Goal: Task Accomplishment & Management: Use online tool/utility

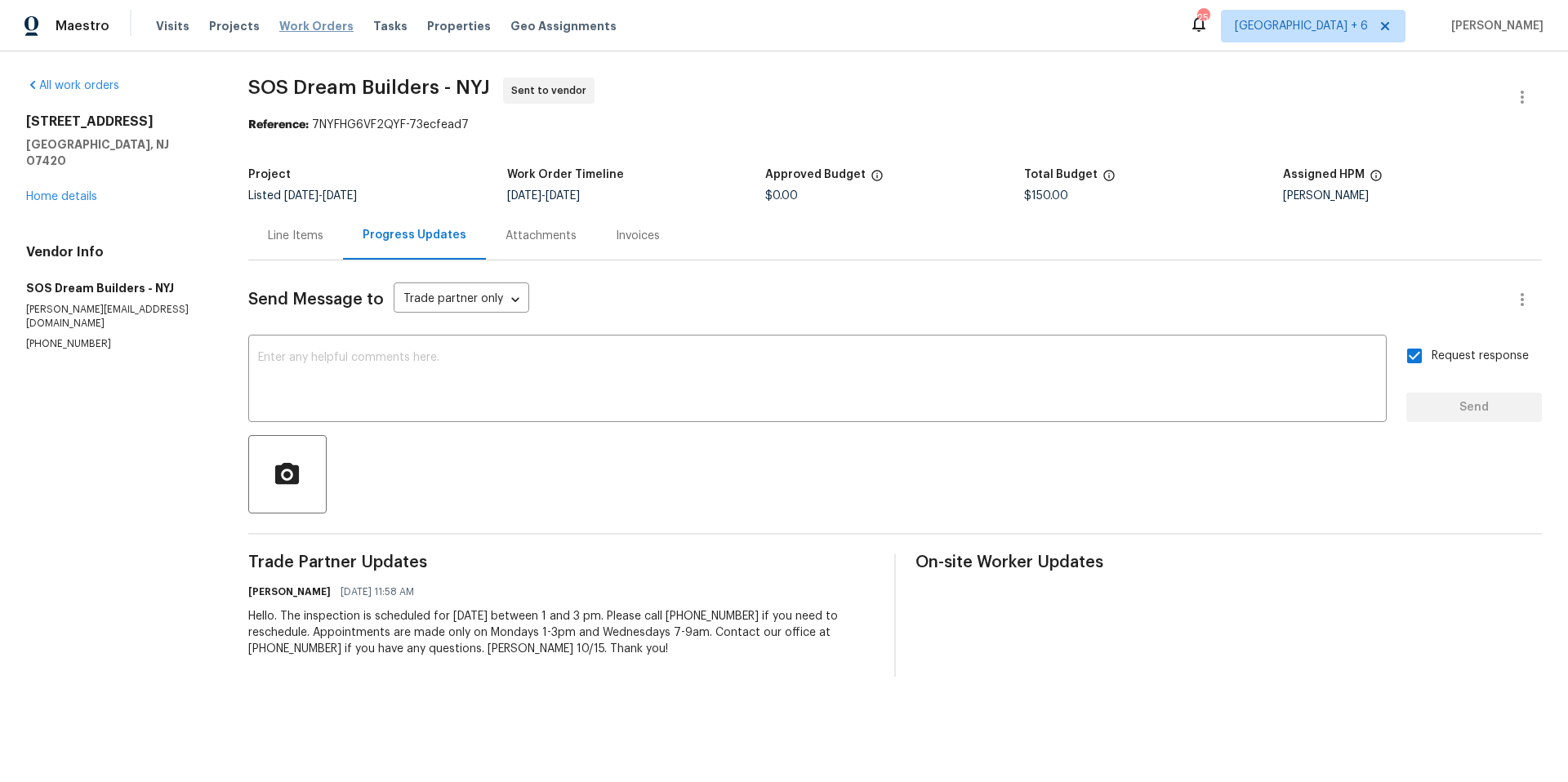
click at [309, 27] on span "Work Orders" at bounding box center [316, 26] width 75 height 16
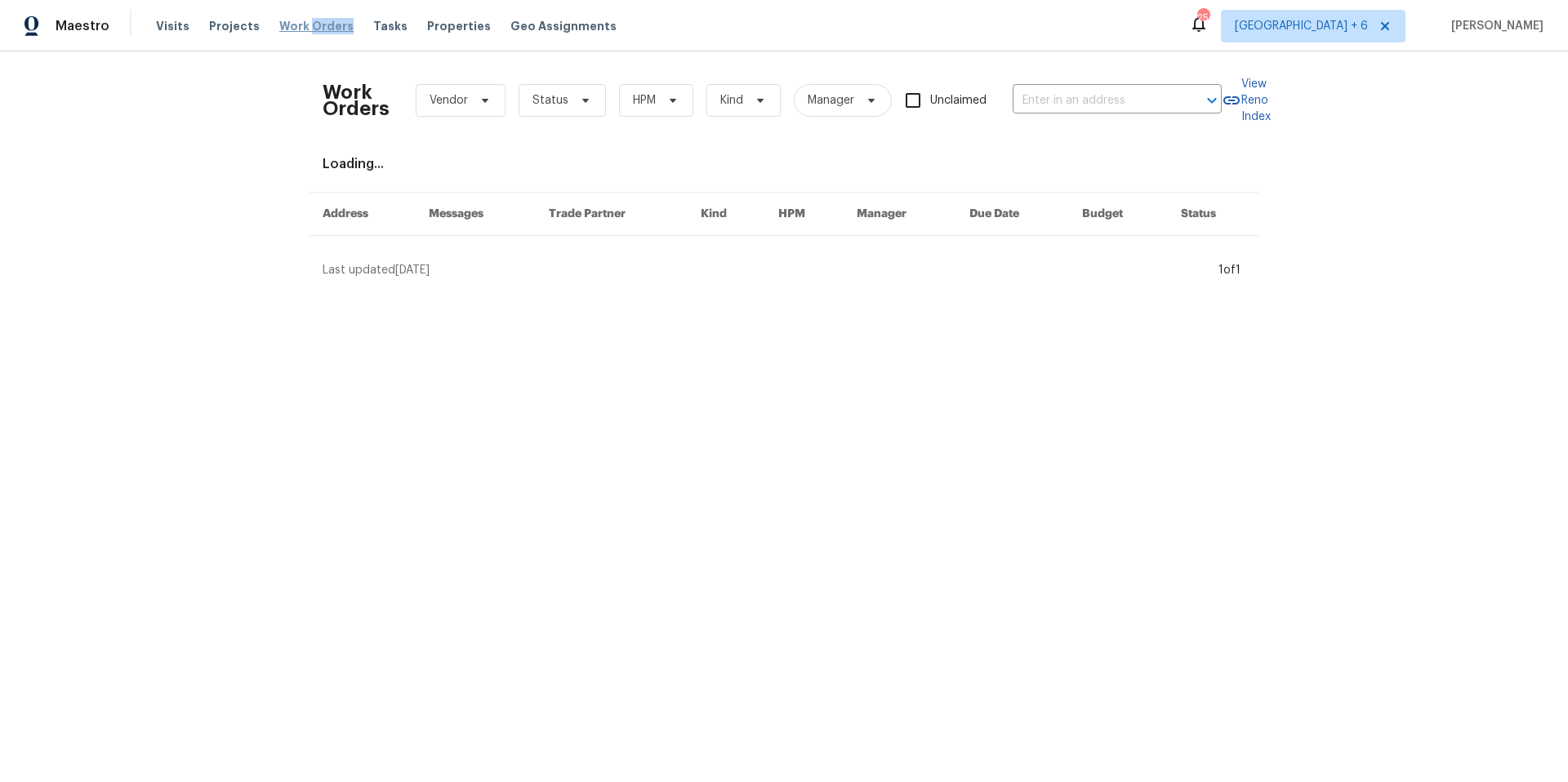
click at [307, 26] on span "Work Orders" at bounding box center [316, 26] width 75 height 16
click at [1102, 108] on input "text" at bounding box center [1094, 100] width 163 height 26
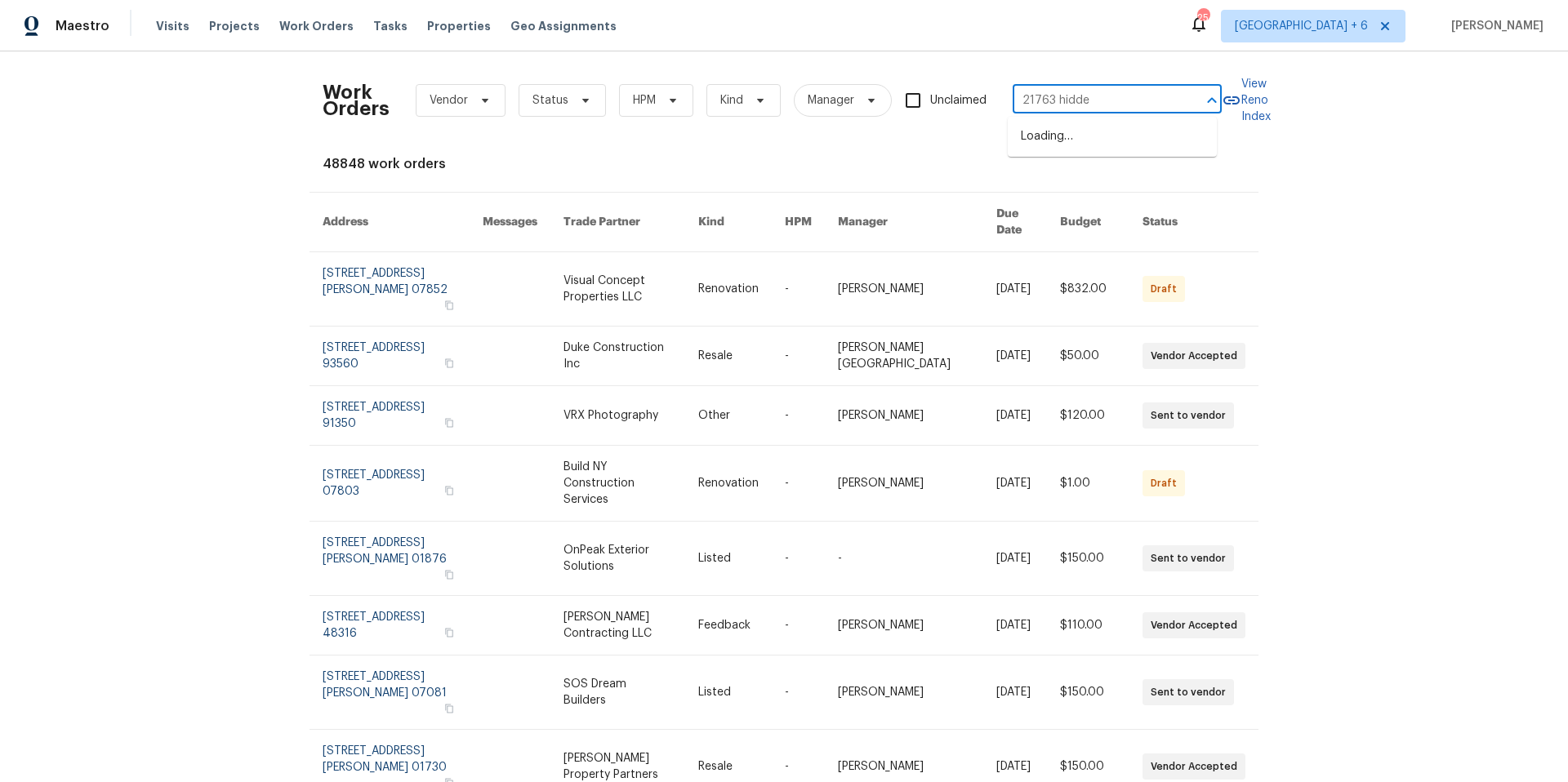
type input "21763 hidden"
click at [1142, 142] on li "[STREET_ADDRESS]" at bounding box center [1112, 137] width 209 height 27
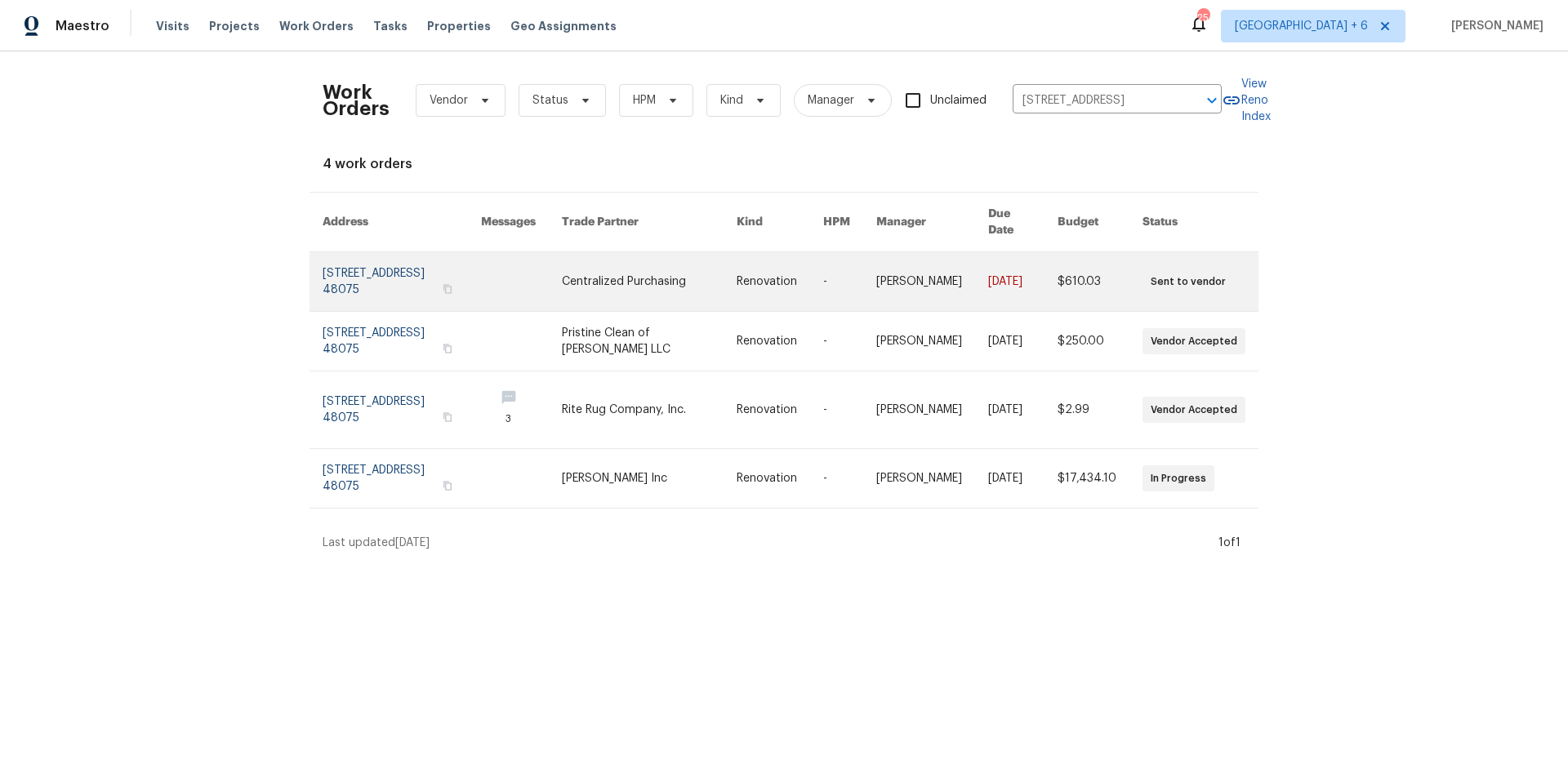
click at [337, 258] on link at bounding box center [401, 281] width 159 height 59
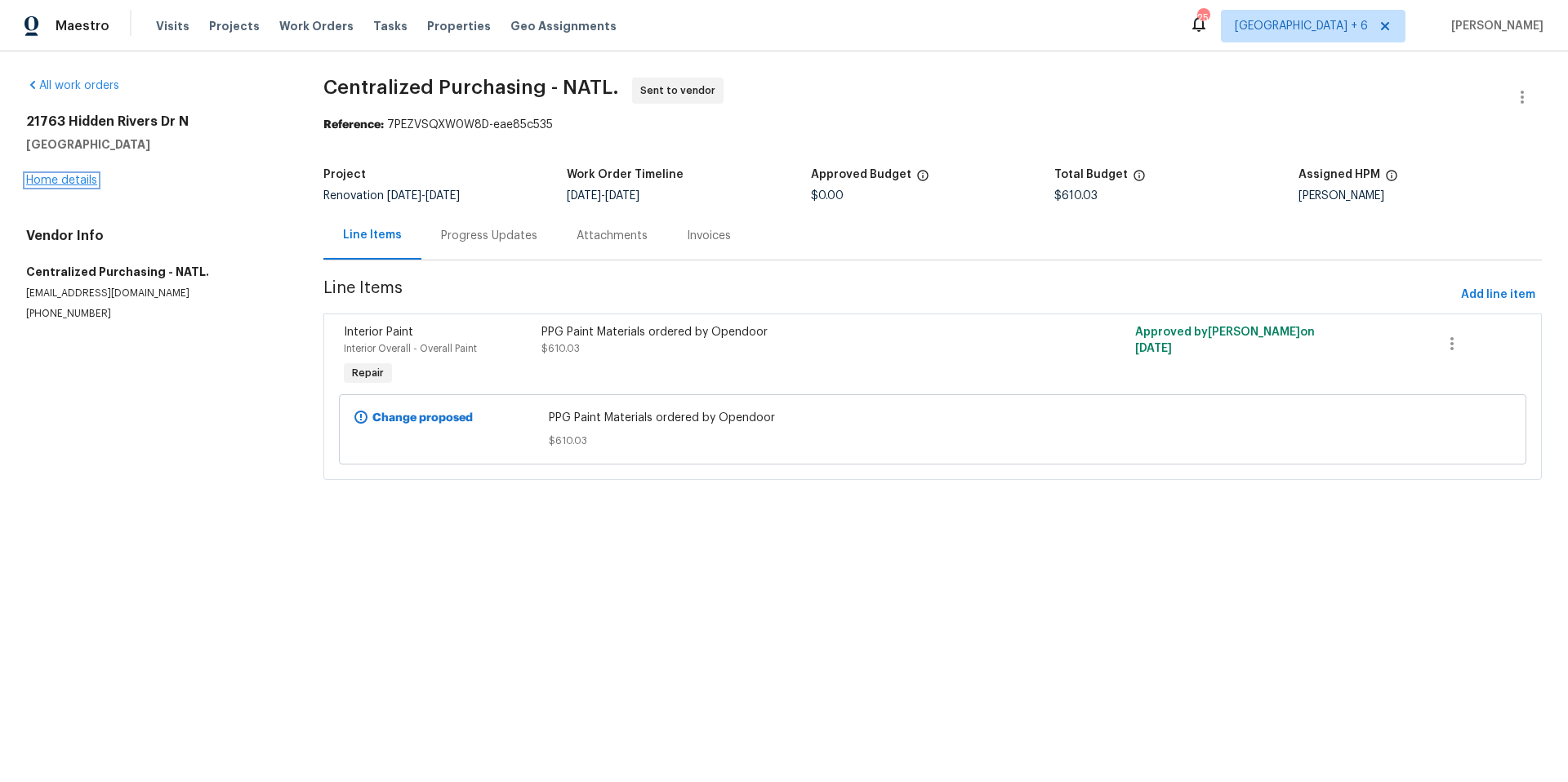
click at [84, 178] on link "Home details" at bounding box center [61, 180] width 71 height 11
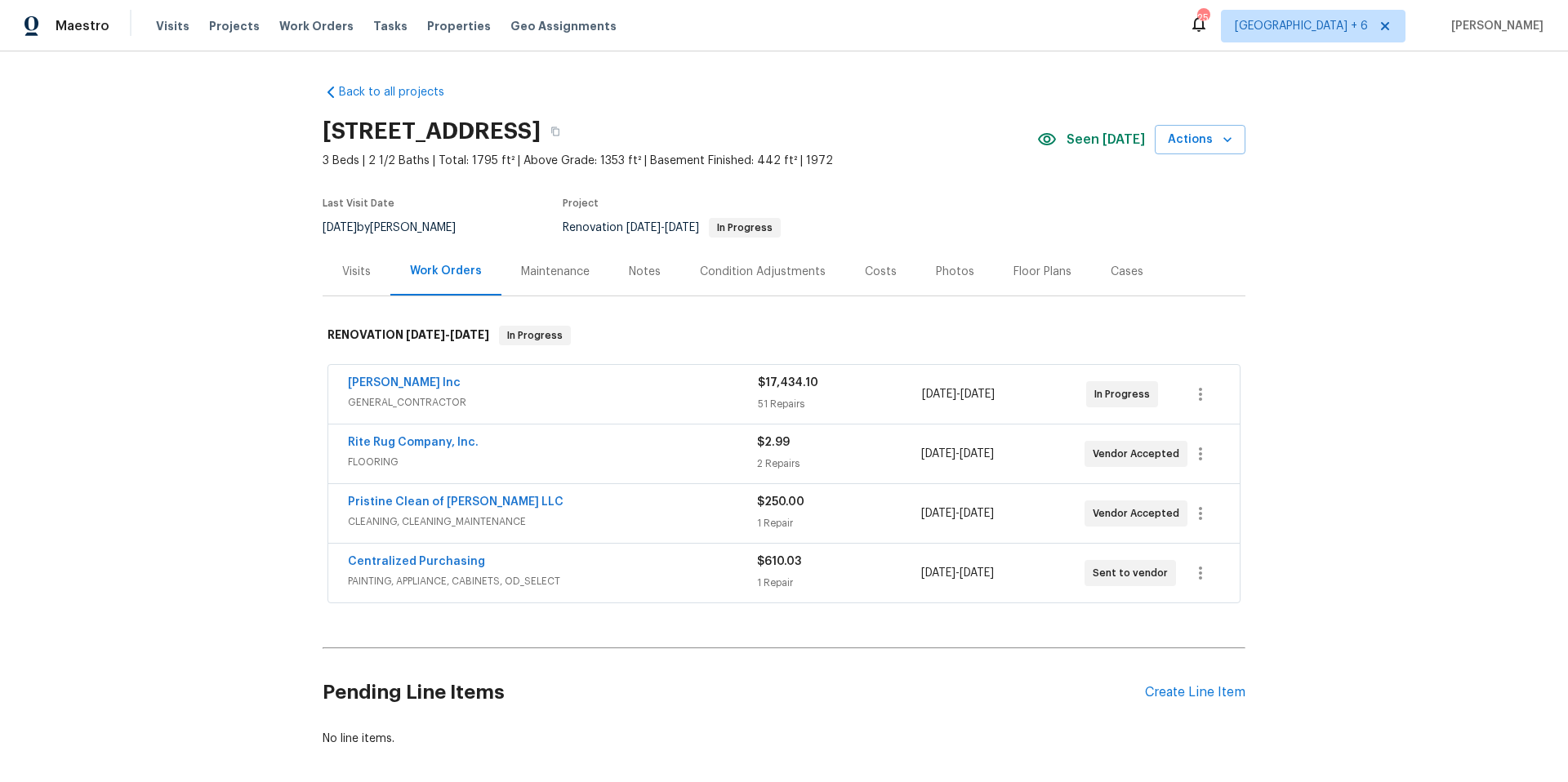
click at [520, 395] on span "GENERAL_CONTRACTOR" at bounding box center [553, 402] width 410 height 16
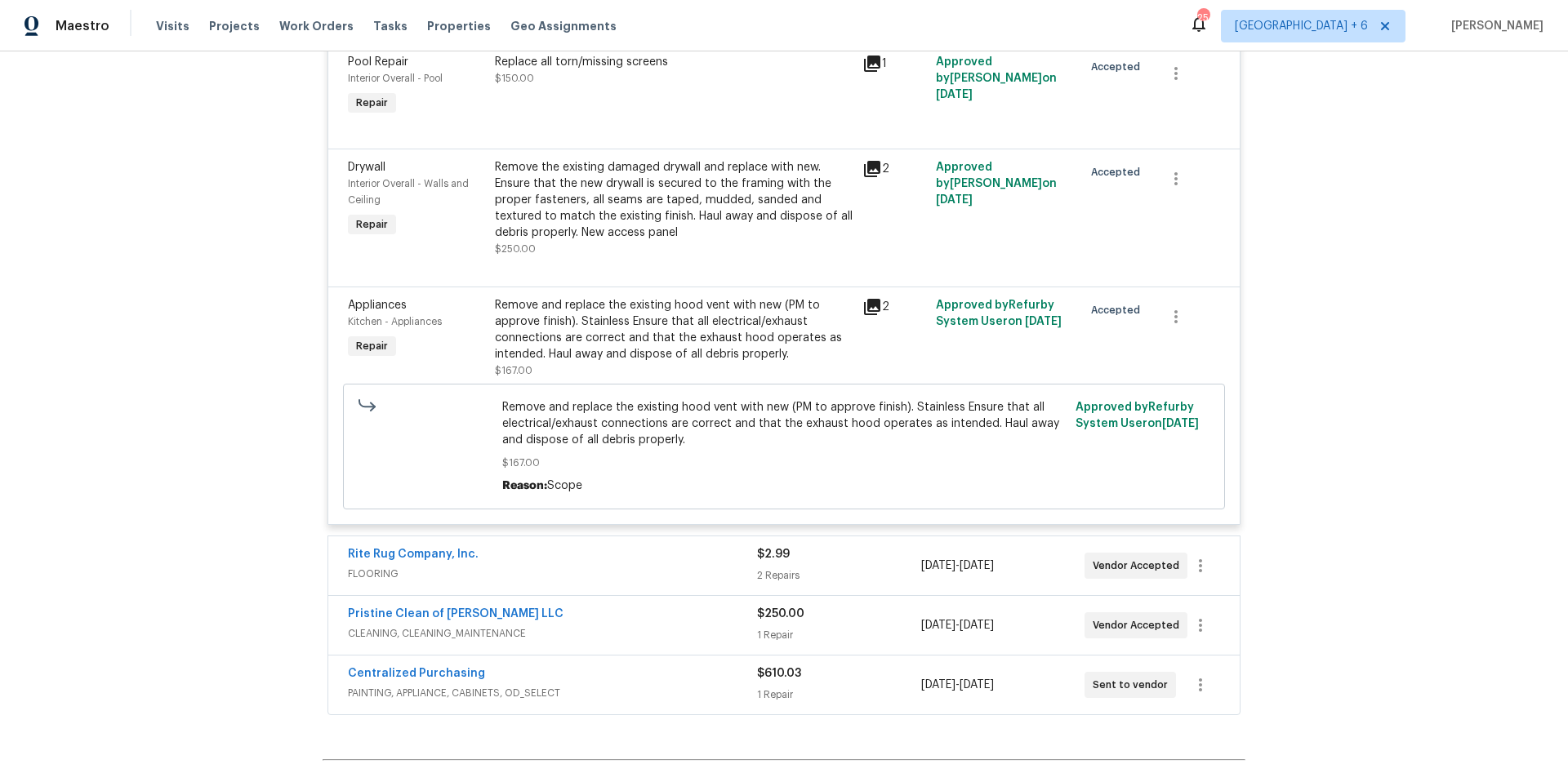
scroll to position [7974, 0]
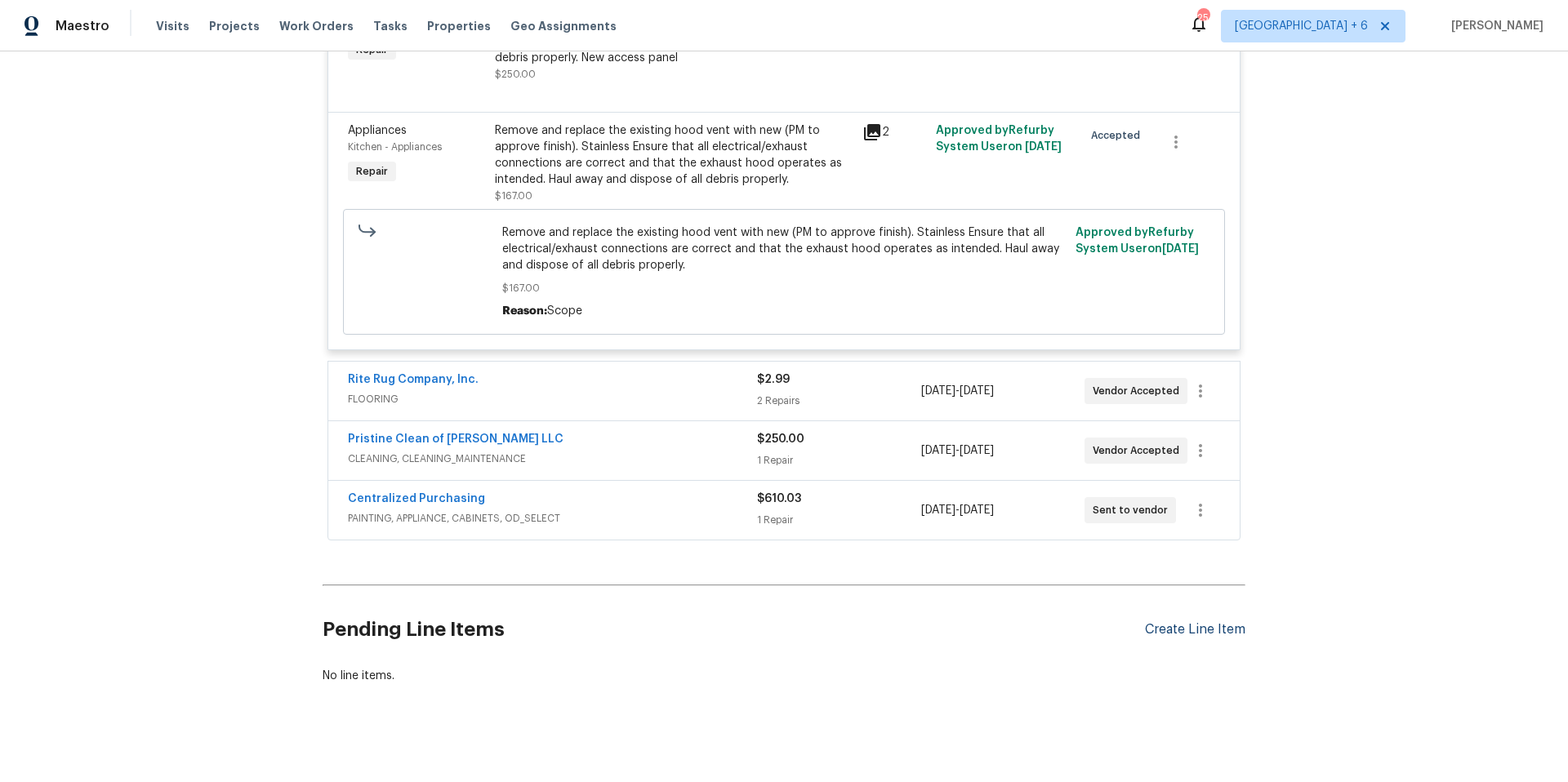
click at [1209, 622] on div "Create Line Item" at bounding box center [1195, 630] width 100 height 15
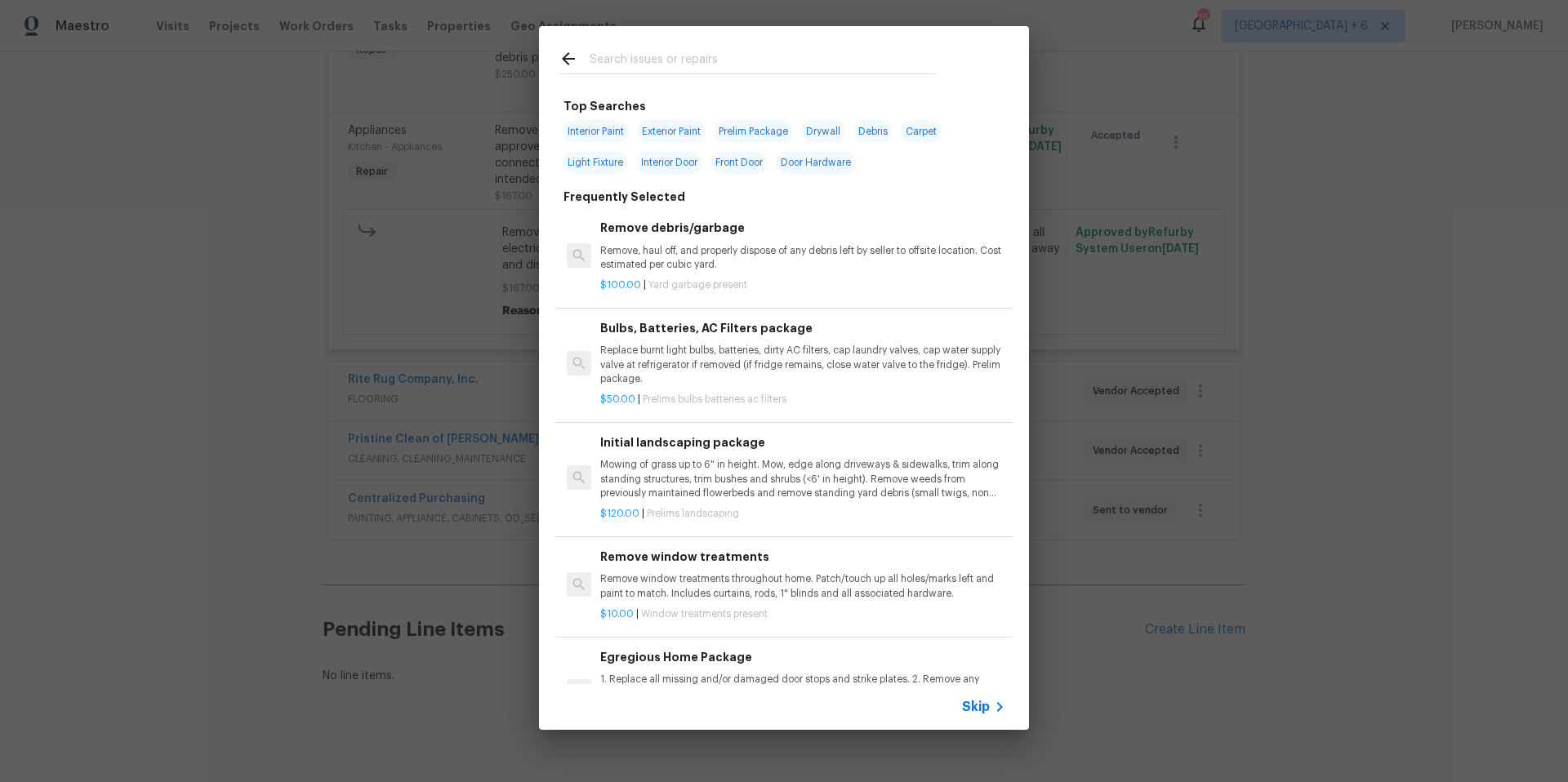
click at [972, 706] on span "Skip" at bounding box center [975, 706] width 27 height 16
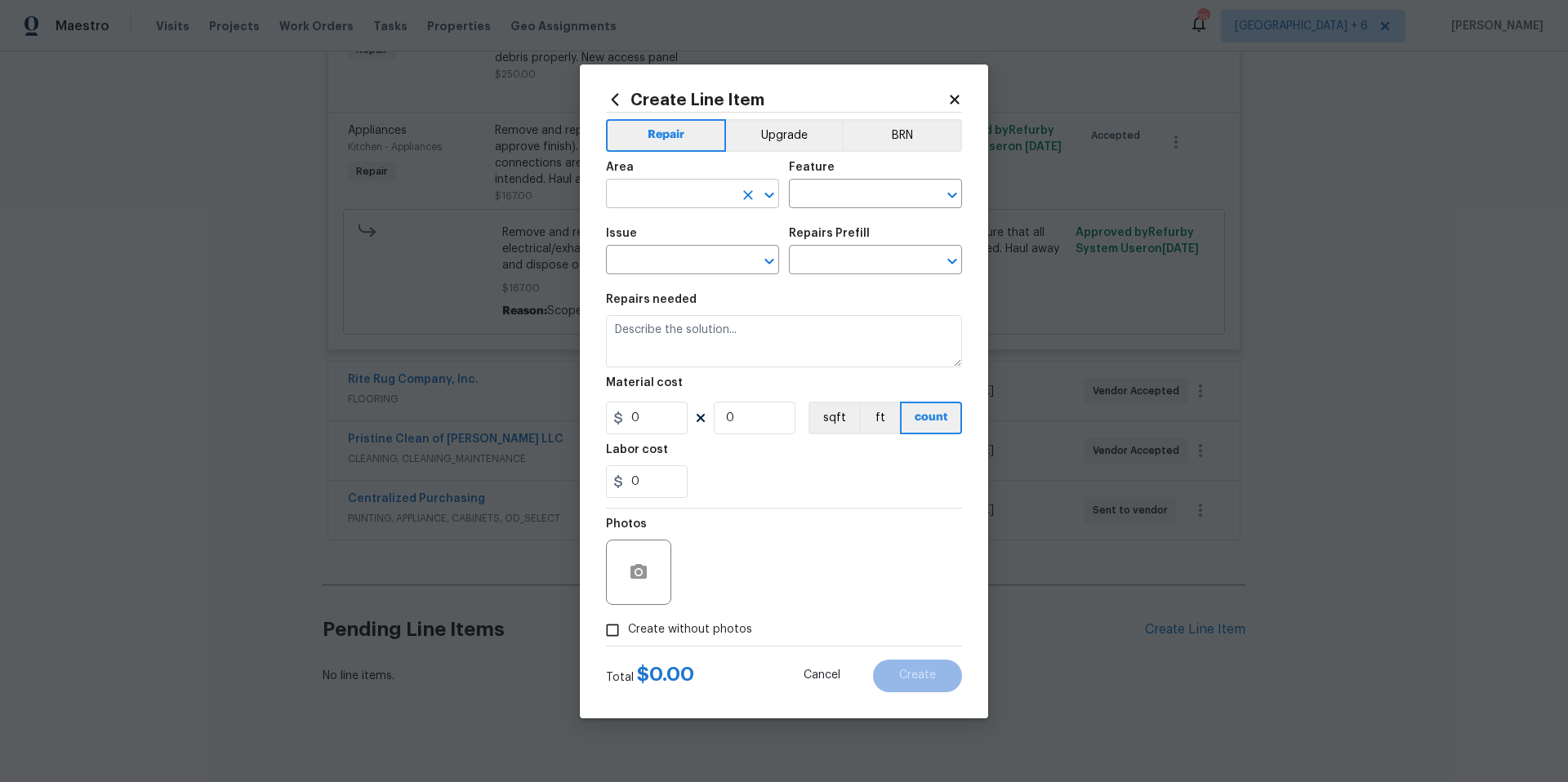
click at [672, 206] on input "text" at bounding box center [669, 196] width 128 height 26
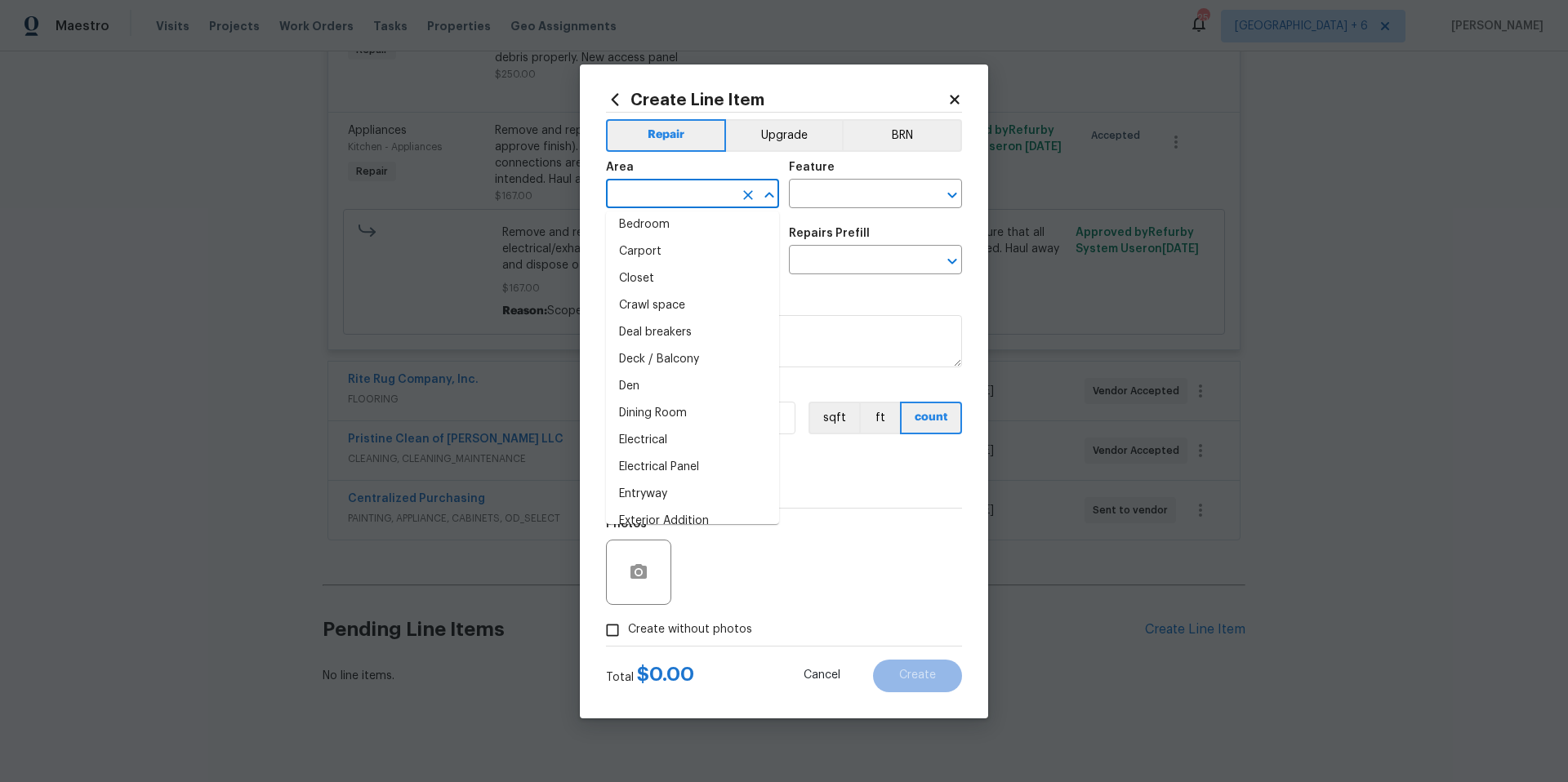
scroll to position [0, 0]
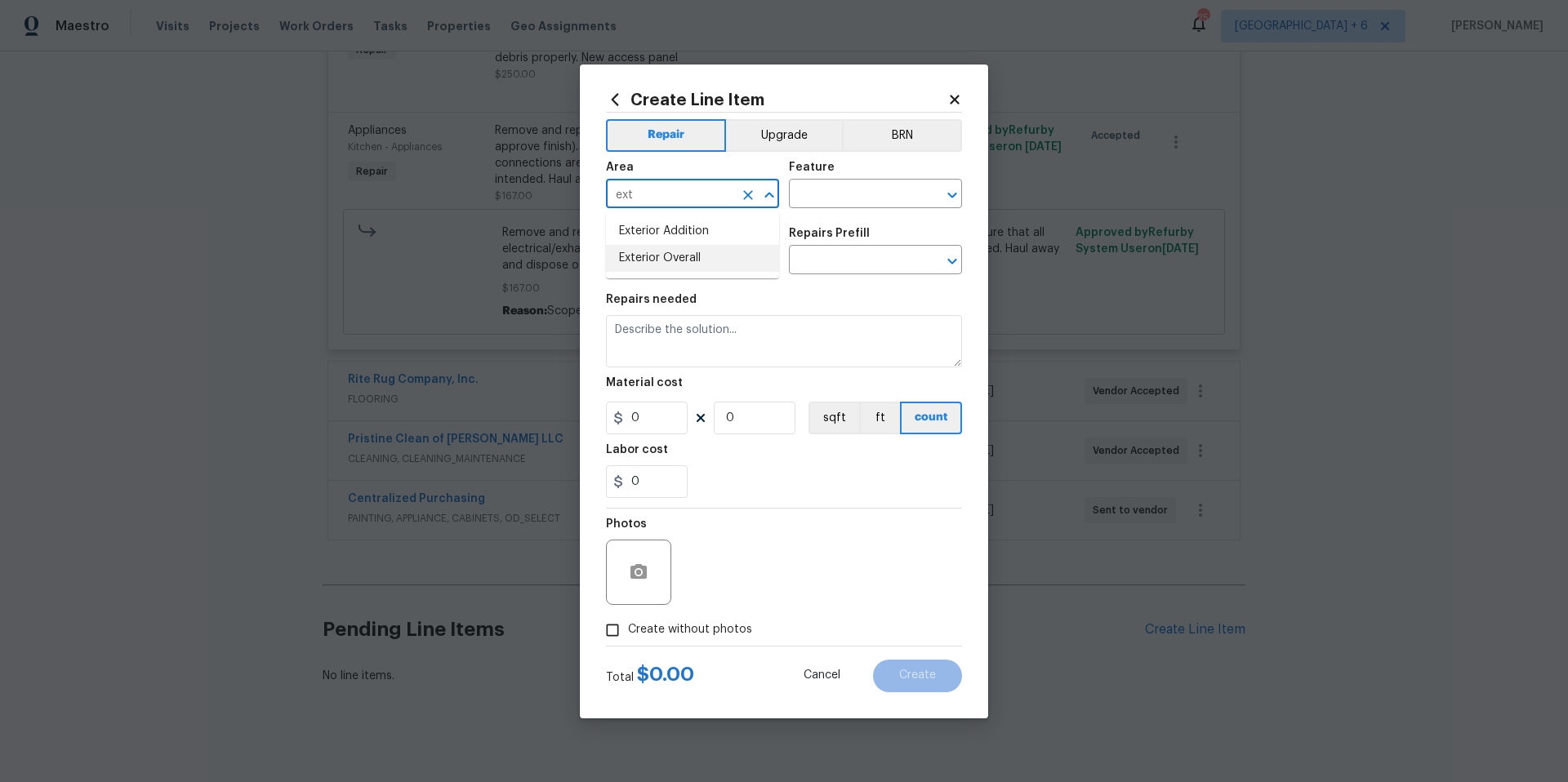
click at [708, 266] on li "Exterior Overall" at bounding box center [691, 258] width 173 height 27
type input "Exterior Overall"
click at [857, 202] on input "text" at bounding box center [852, 196] width 128 height 26
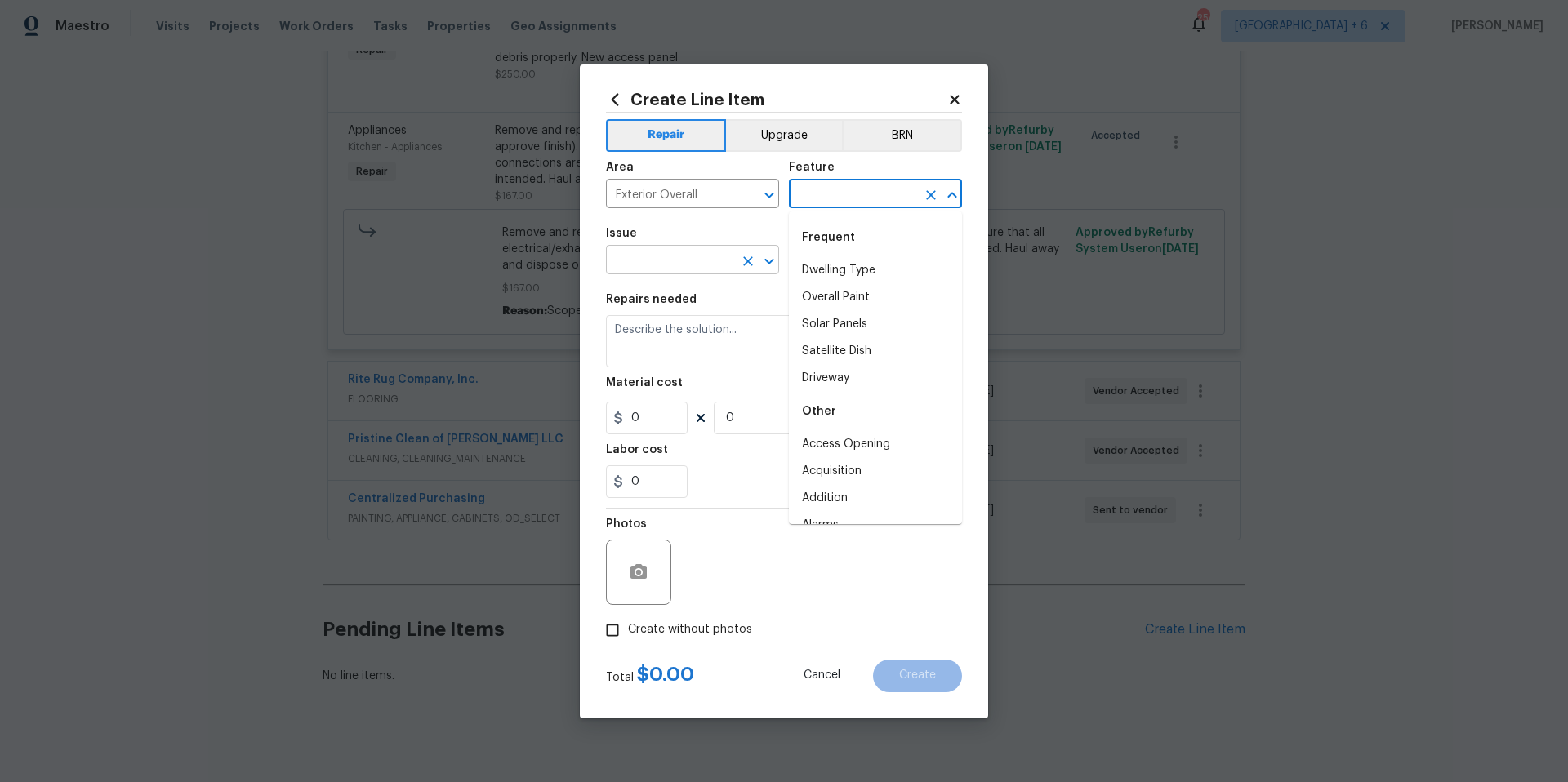
click at [707, 270] on input "text" at bounding box center [669, 262] width 128 height 26
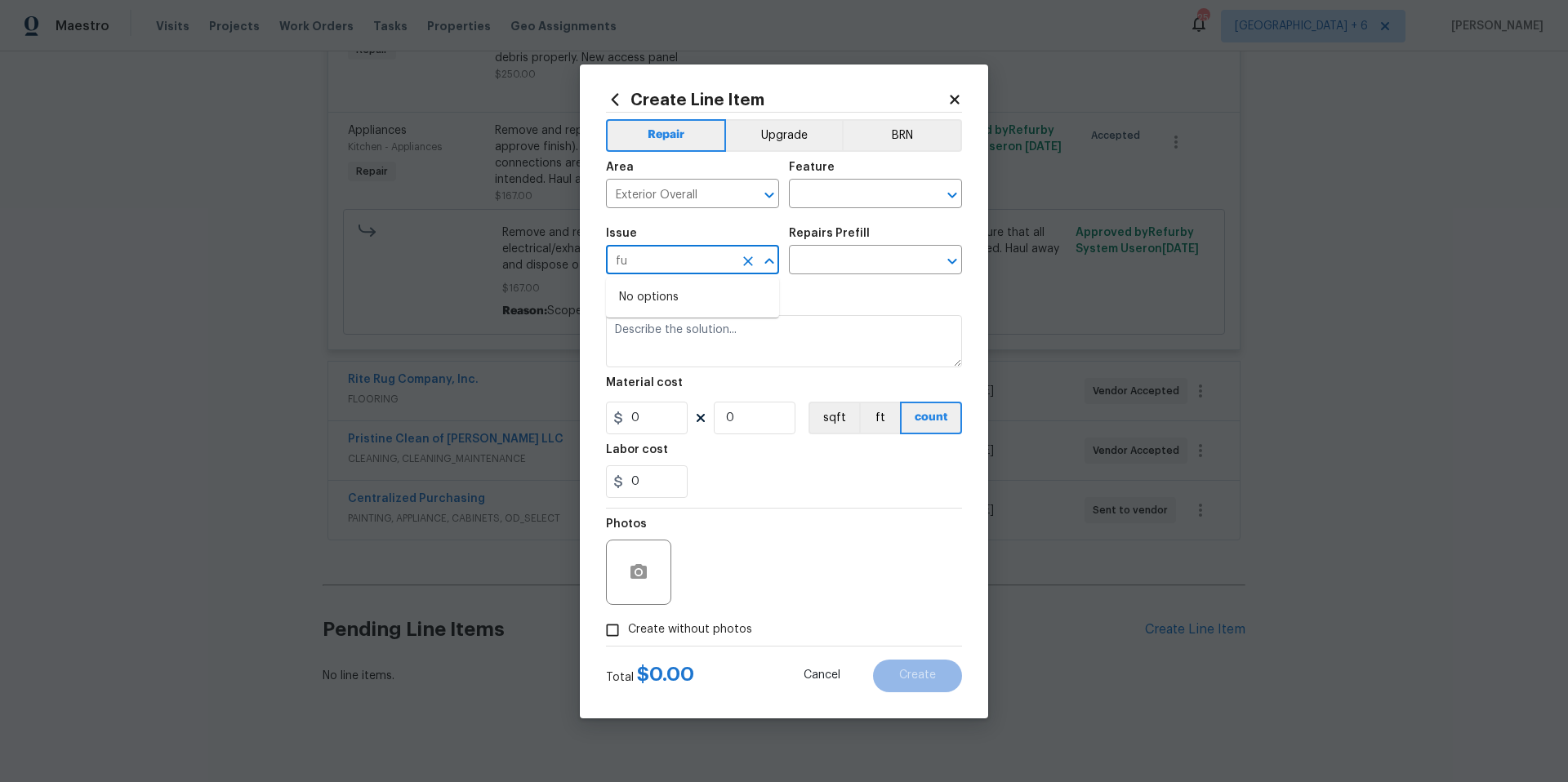
type input "f"
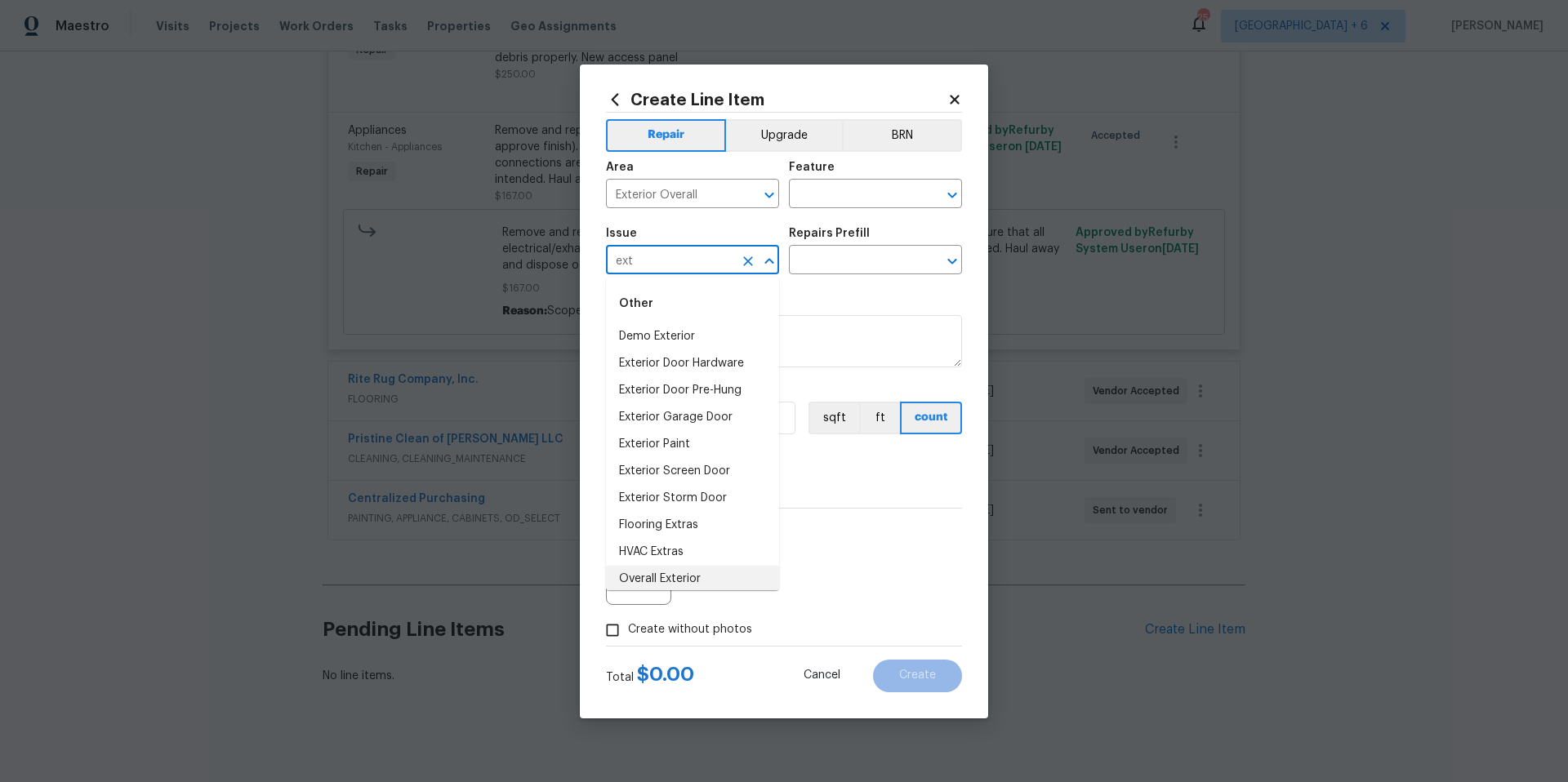
click at [687, 580] on li "Overall Exterior" at bounding box center [691, 579] width 173 height 27
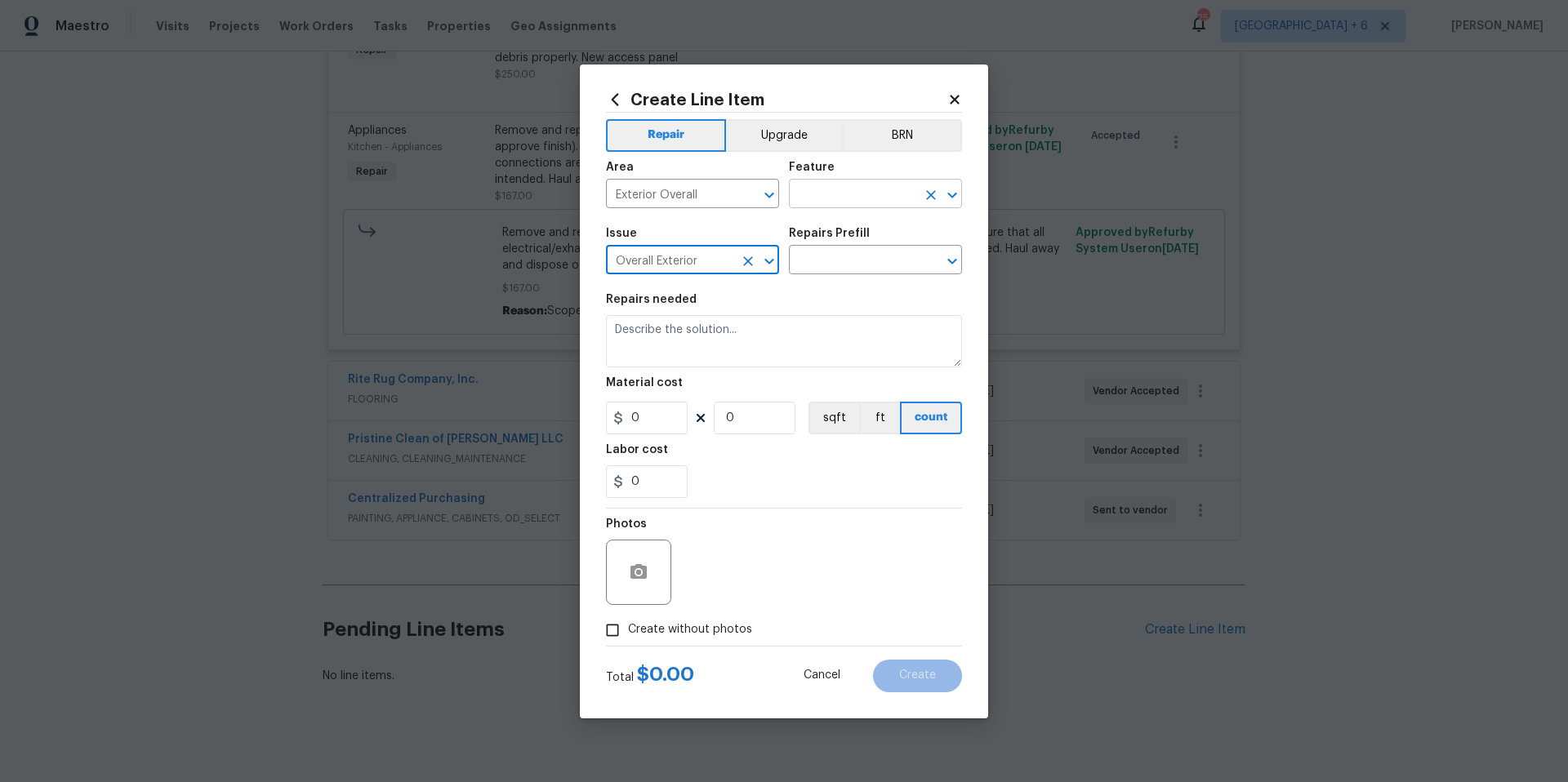
type input "Overall Exterior"
click at [844, 197] on input "text" at bounding box center [852, 196] width 128 height 26
type input "f"
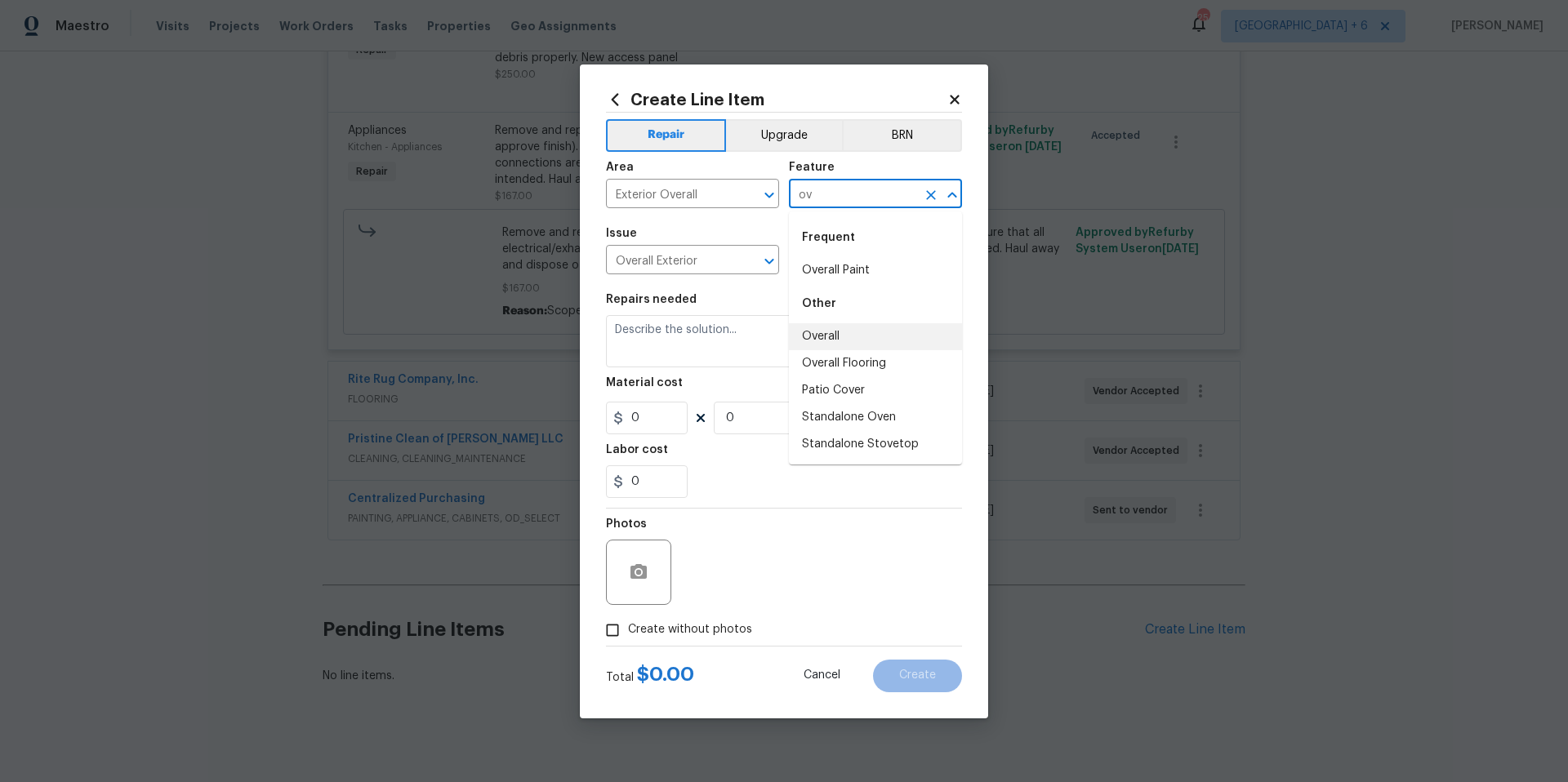
click at [870, 335] on li "Overall" at bounding box center [875, 336] width 173 height 27
type input "Overall"
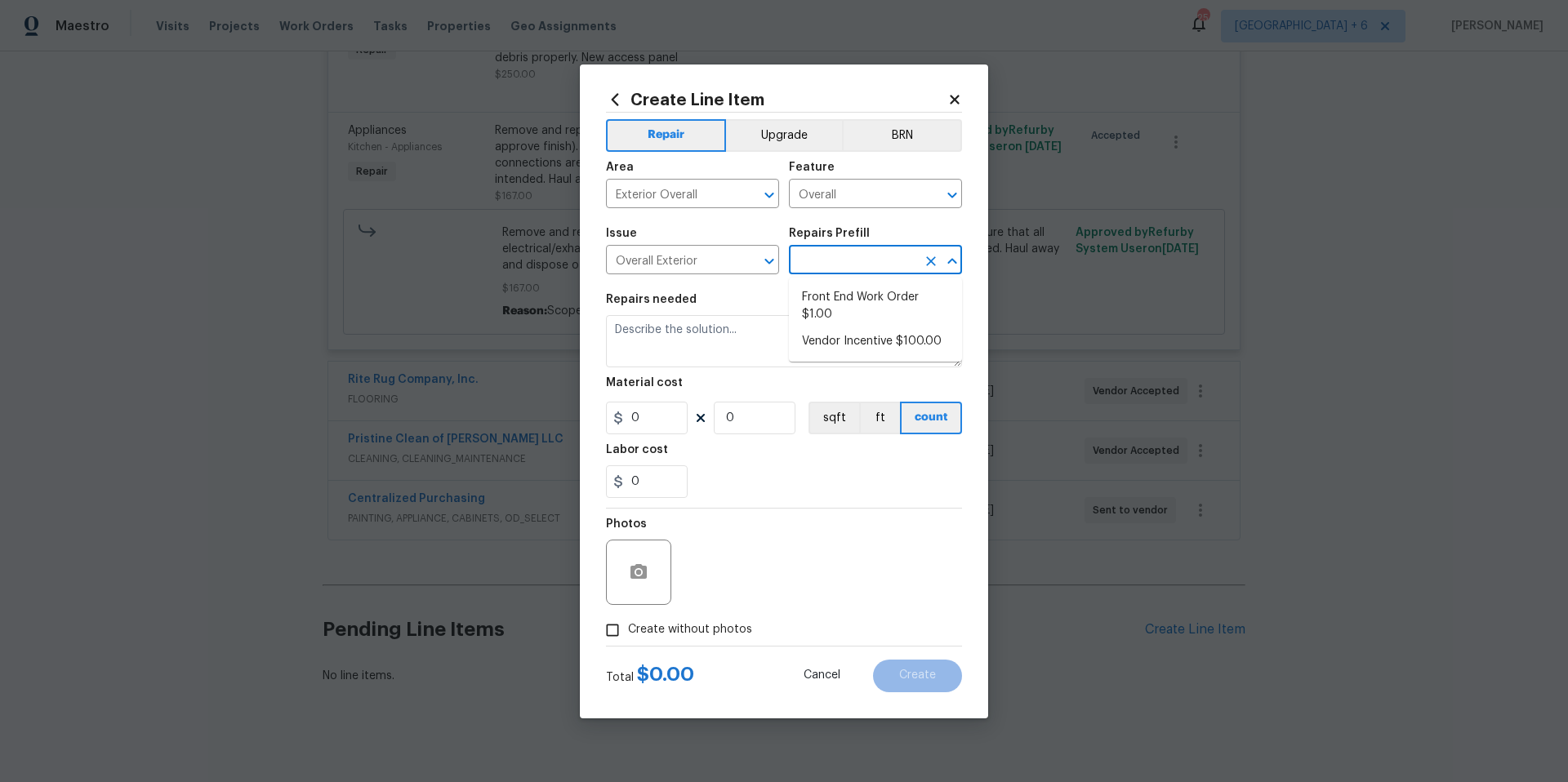
click at [842, 264] on input "text" at bounding box center [852, 262] width 128 height 26
click at [854, 294] on li "Front End Work Order $1.00" at bounding box center [875, 306] width 173 height 44
type input "Front End Work Order $1.00"
type textarea "Placeholder line item for the creation of front end work orders."
type input "1"
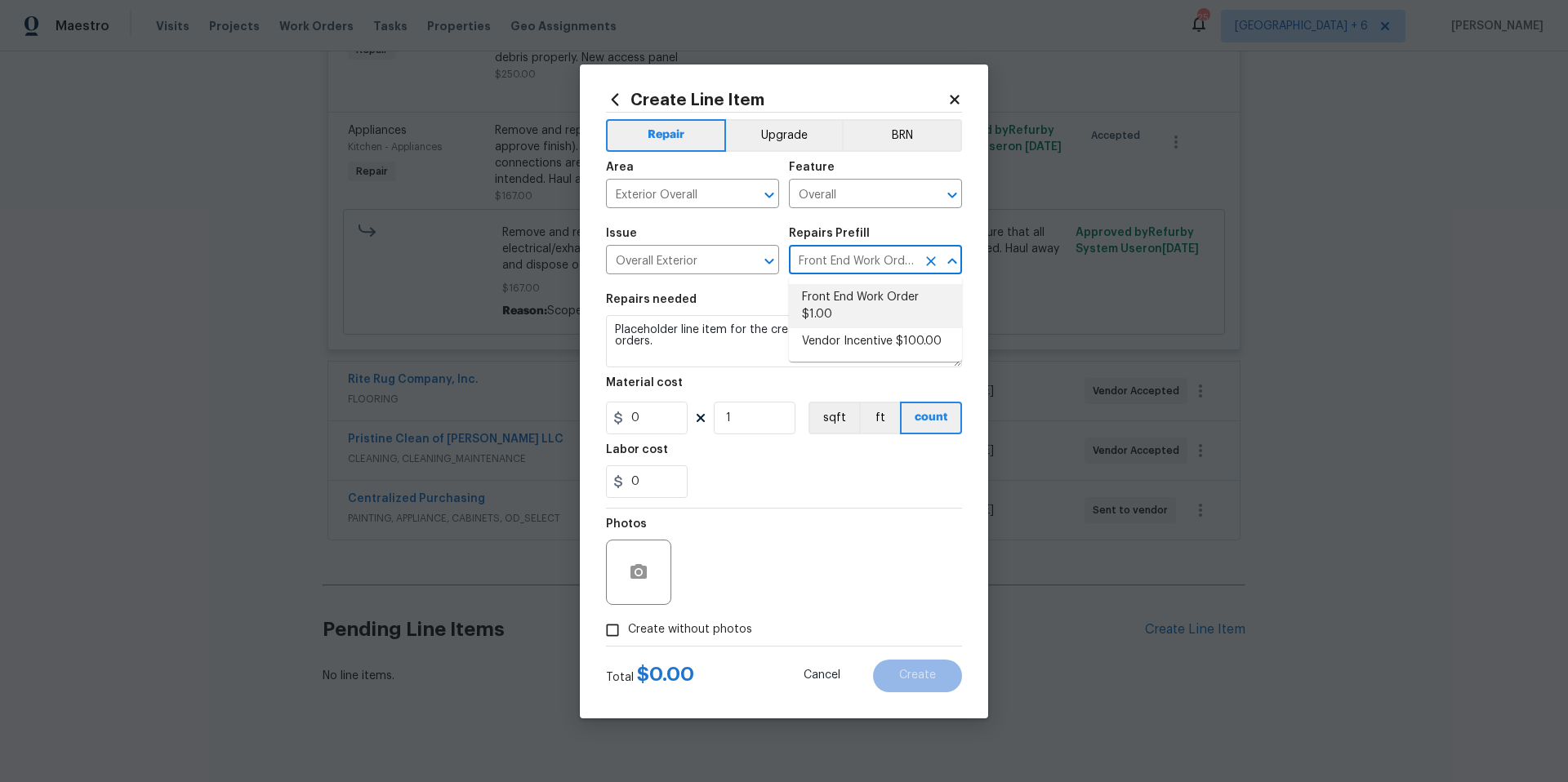
type input "1"
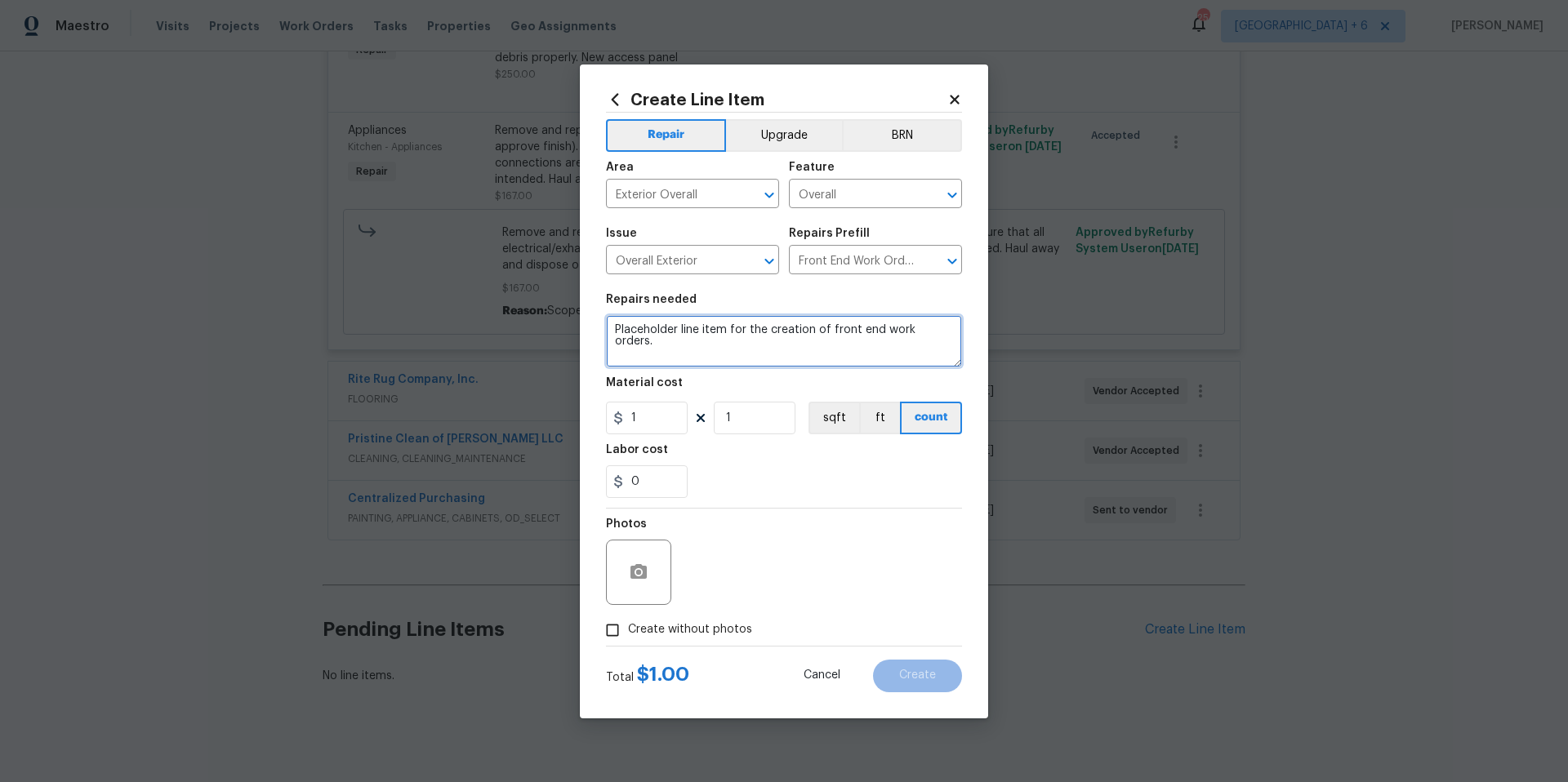
drag, startPoint x: 826, startPoint y: 323, endPoint x: 557, endPoint y: 322, distance: 269.0
click at [557, 322] on div "Create Line Item Repair Upgrade BRN Area Exterior Overall ​ Feature Overall ​ I…" at bounding box center [784, 391] width 1568 height 782
type textarea "Furnace Cert"
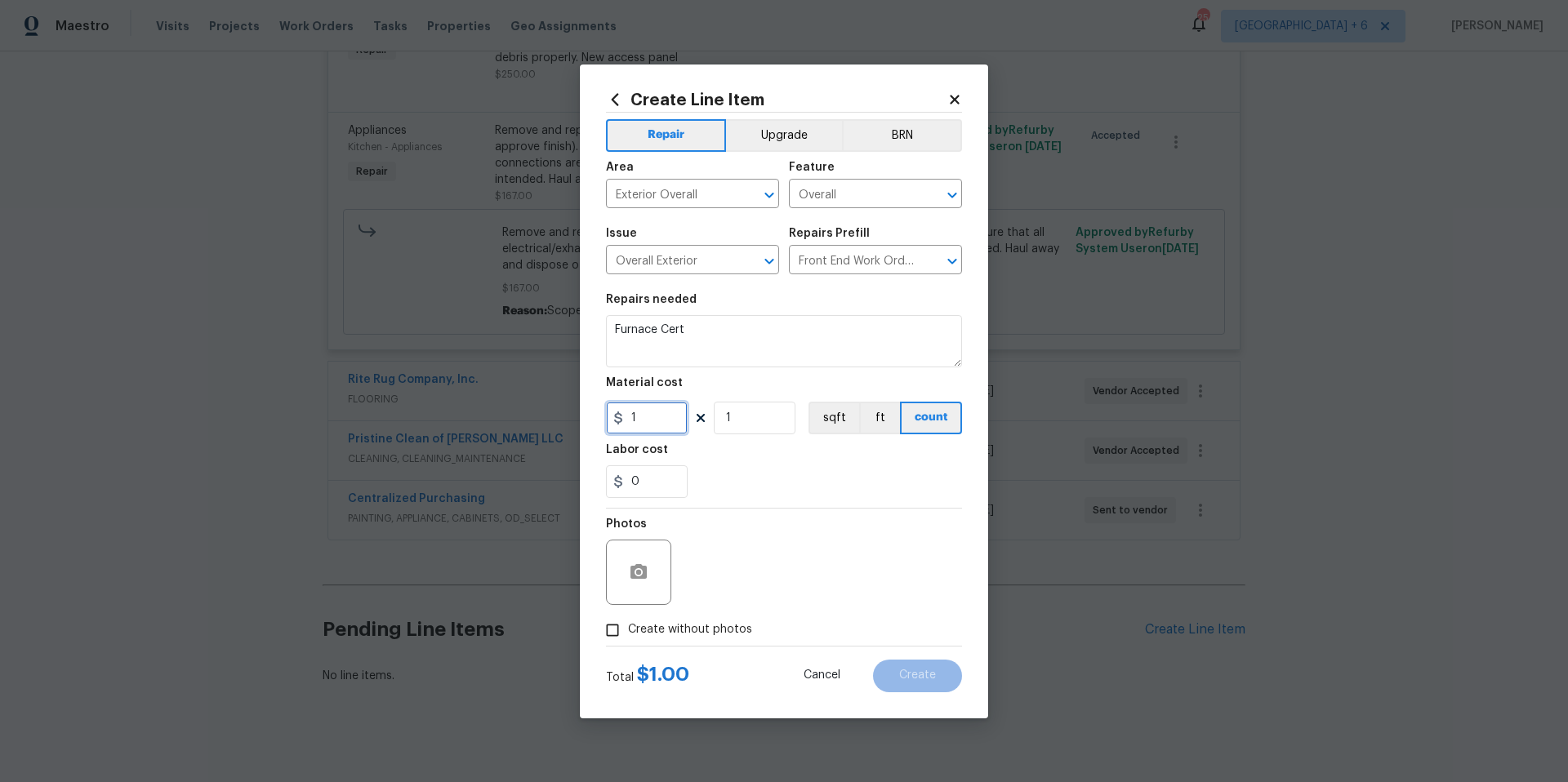
click at [665, 417] on input "1" at bounding box center [646, 417] width 81 height 33
type input "150"
click at [841, 541] on div "Photos" at bounding box center [783, 562] width 356 height 106
click at [617, 632] on input "Create without photos" at bounding box center [612, 630] width 31 height 31
checkbox input "true"
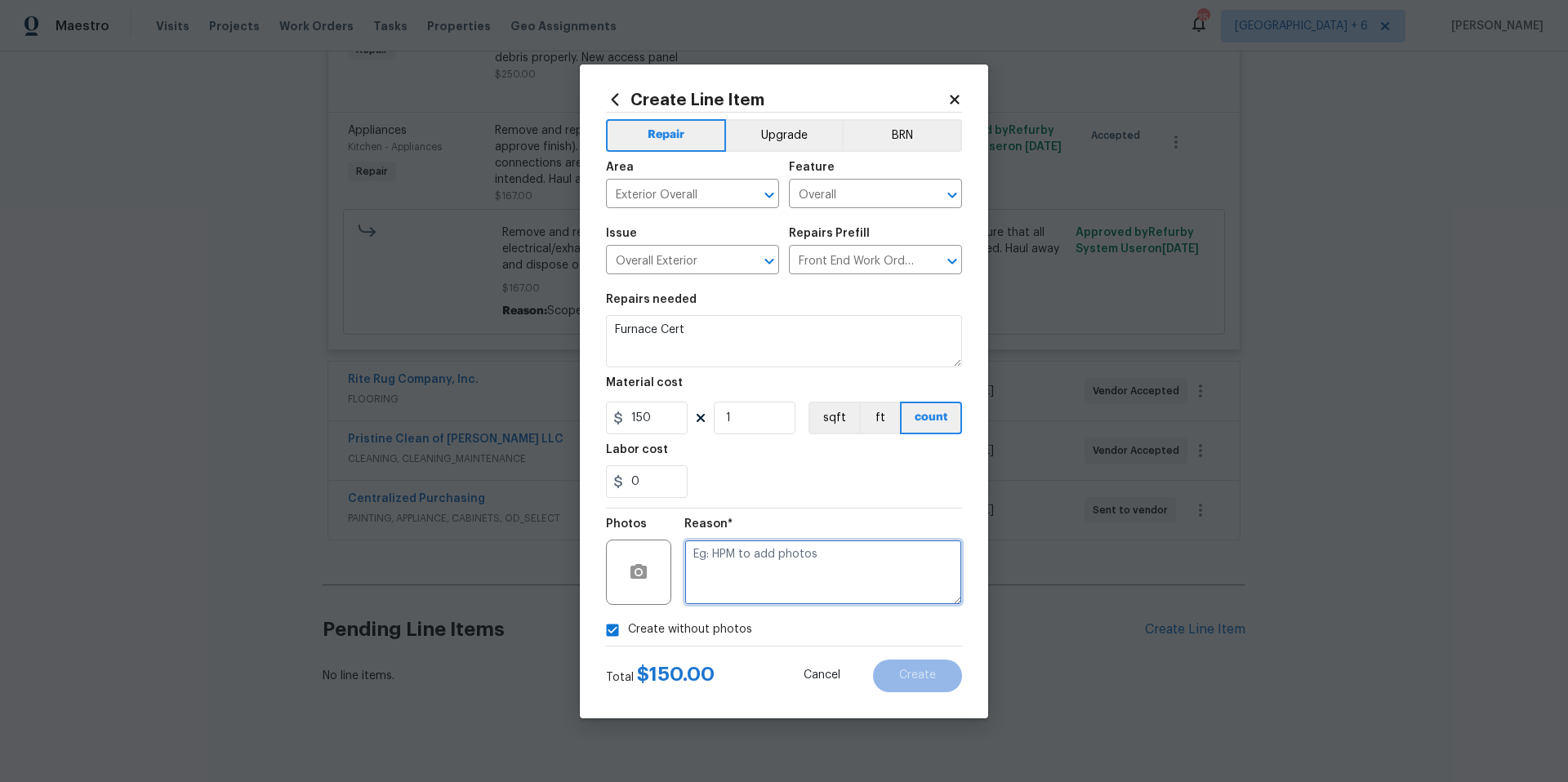
click at [823, 586] on textarea at bounding box center [823, 571] width 278 height 65
type textarea "NA"
click at [926, 672] on span "Create" at bounding box center [917, 675] width 37 height 12
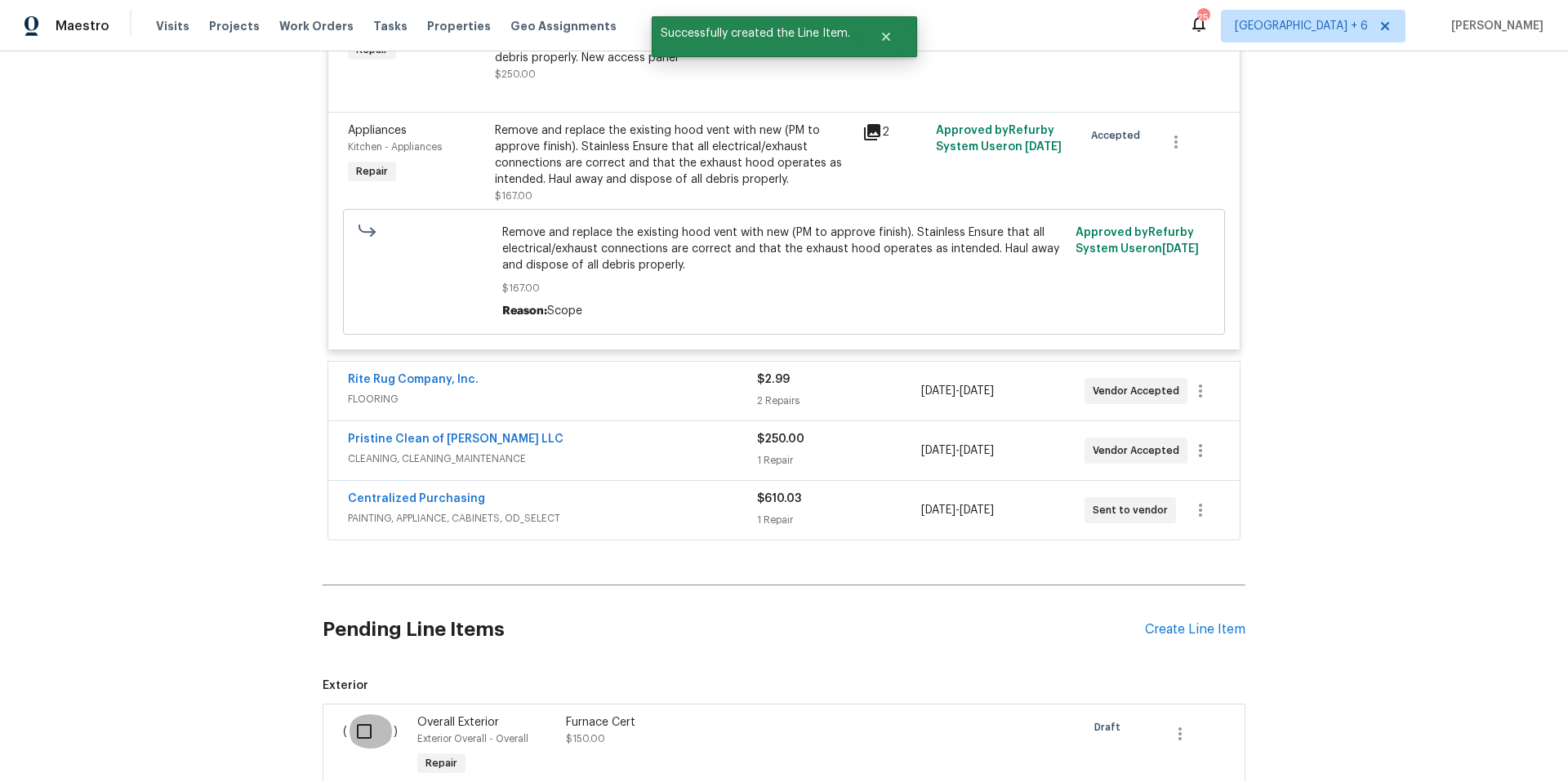
click at [359, 714] on input "checkbox" at bounding box center [369, 731] width 46 height 34
checkbox input "true"
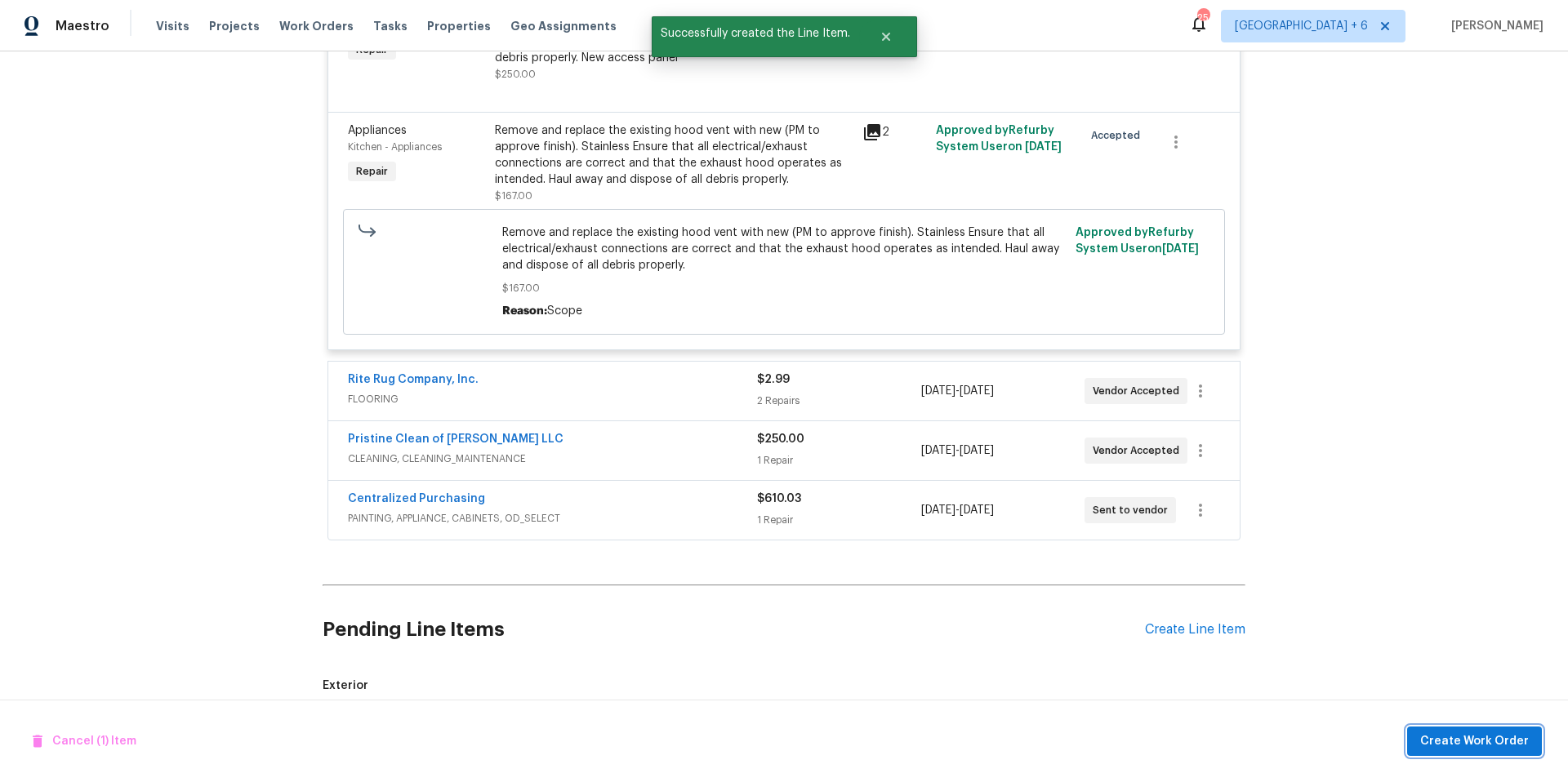
click at [1474, 732] on span "Create Work Order" at bounding box center [1474, 742] width 109 height 21
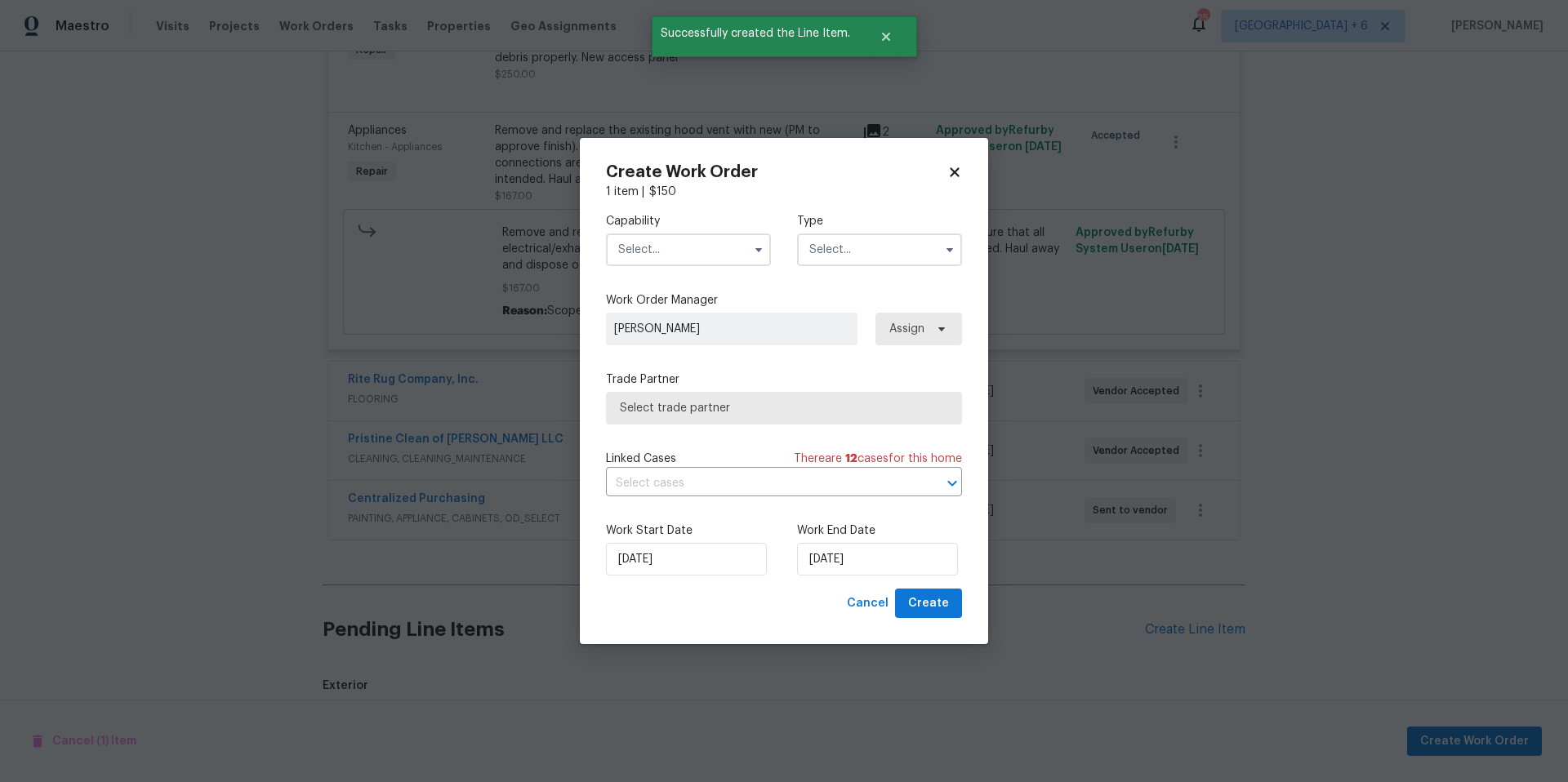
click at [681, 243] on input "text" at bounding box center [688, 249] width 165 height 33
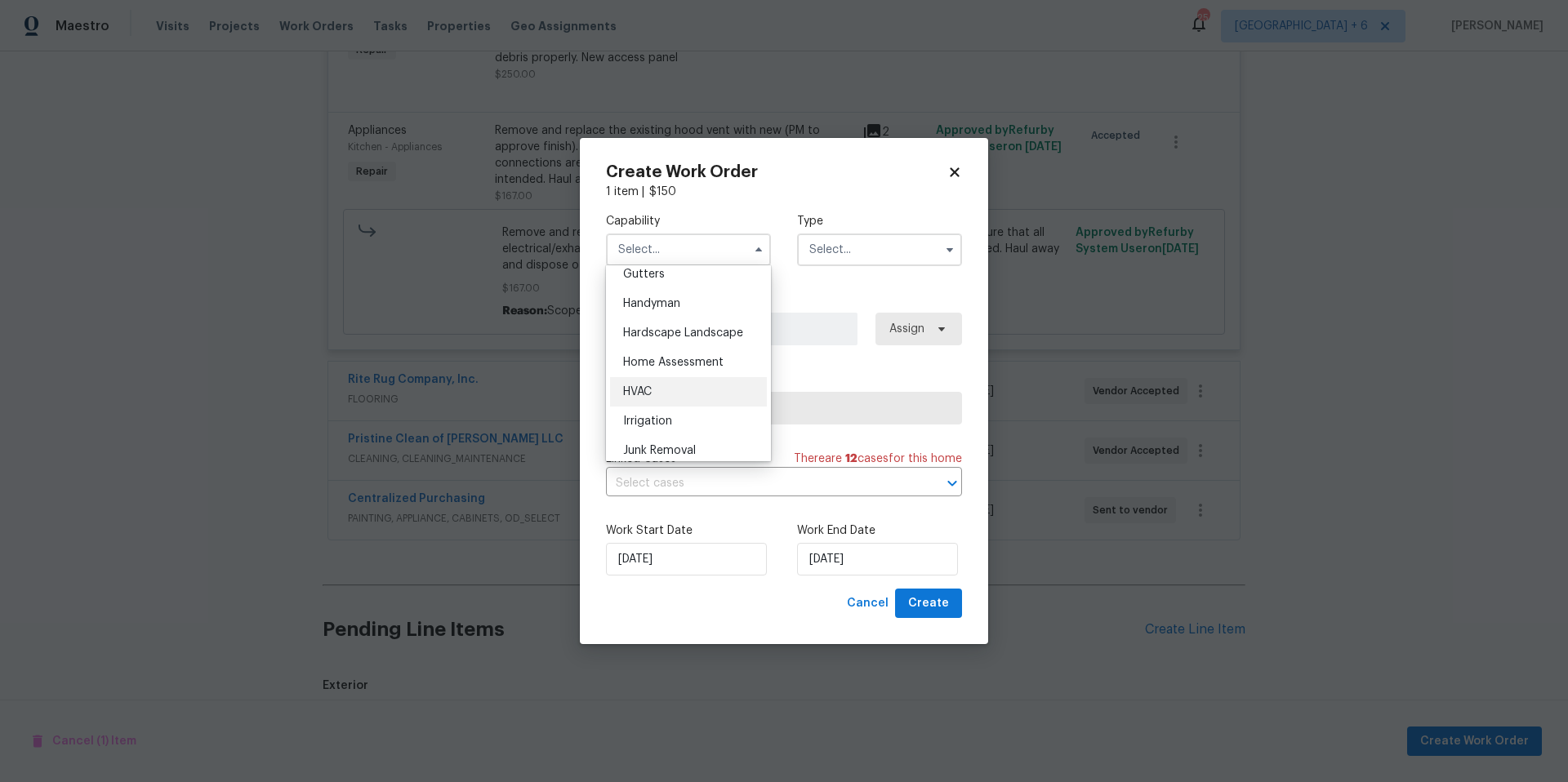
scroll to position [891, 0]
click at [666, 395] on div "HVAC" at bounding box center [689, 379] width 157 height 29
type input "HVAC"
click at [856, 243] on input "text" at bounding box center [879, 249] width 165 height 33
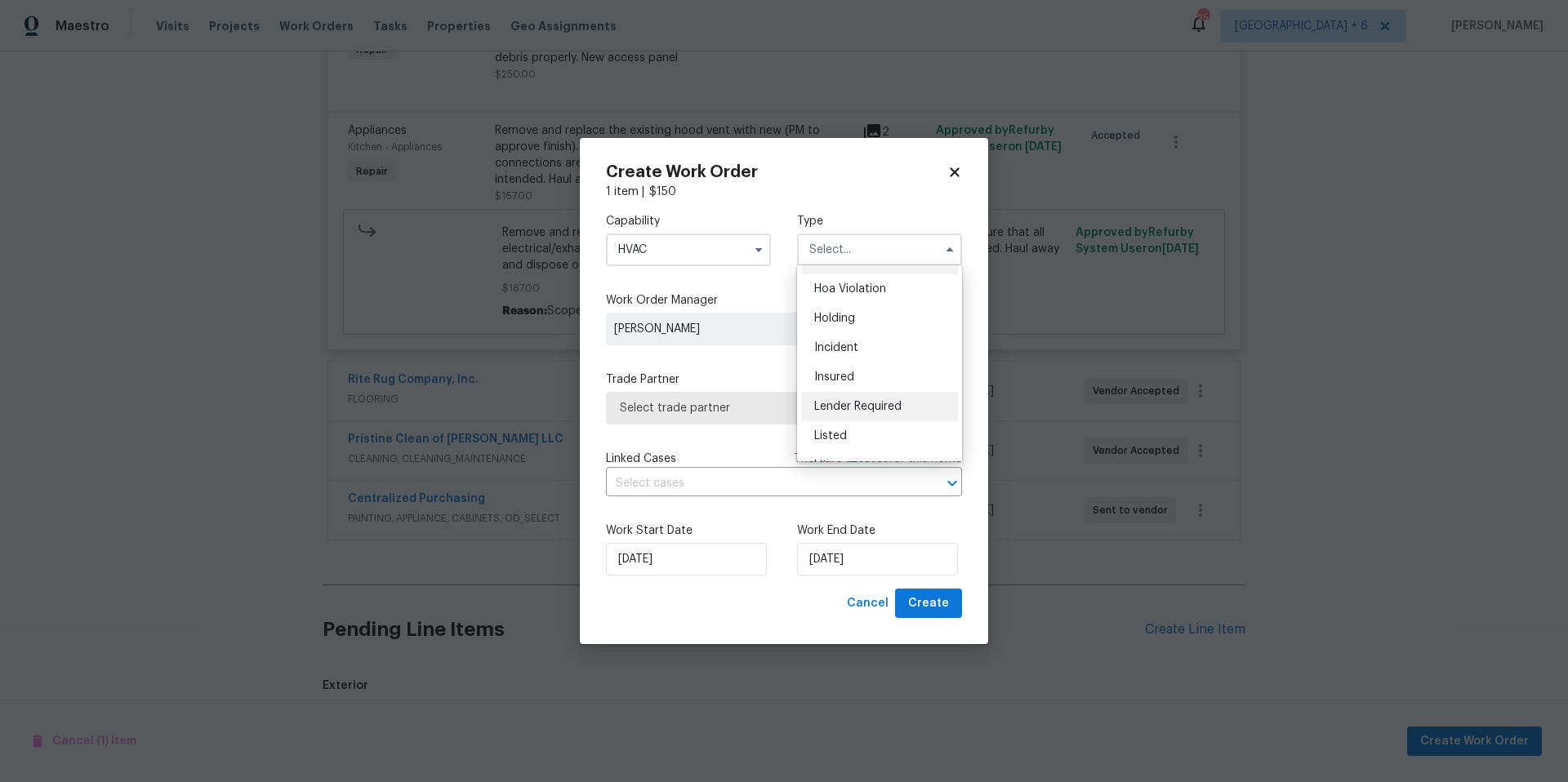
scroll to position [33, 0]
click at [834, 416] on div "Listed" at bounding box center [879, 427] width 157 height 29
type input "Listed"
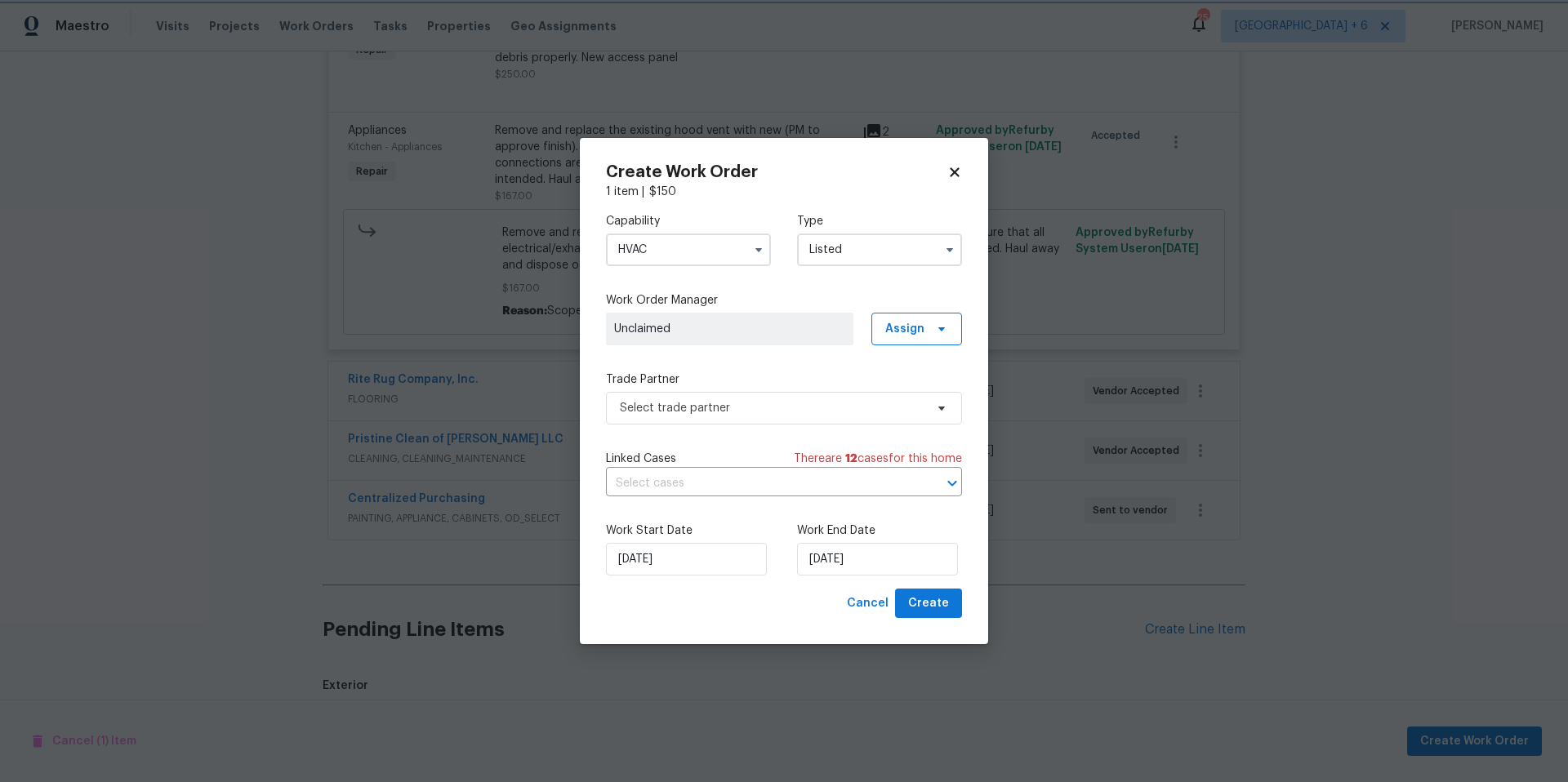
scroll to position [0, 0]
click at [813, 404] on span "Select trade partner" at bounding box center [772, 408] width 304 height 16
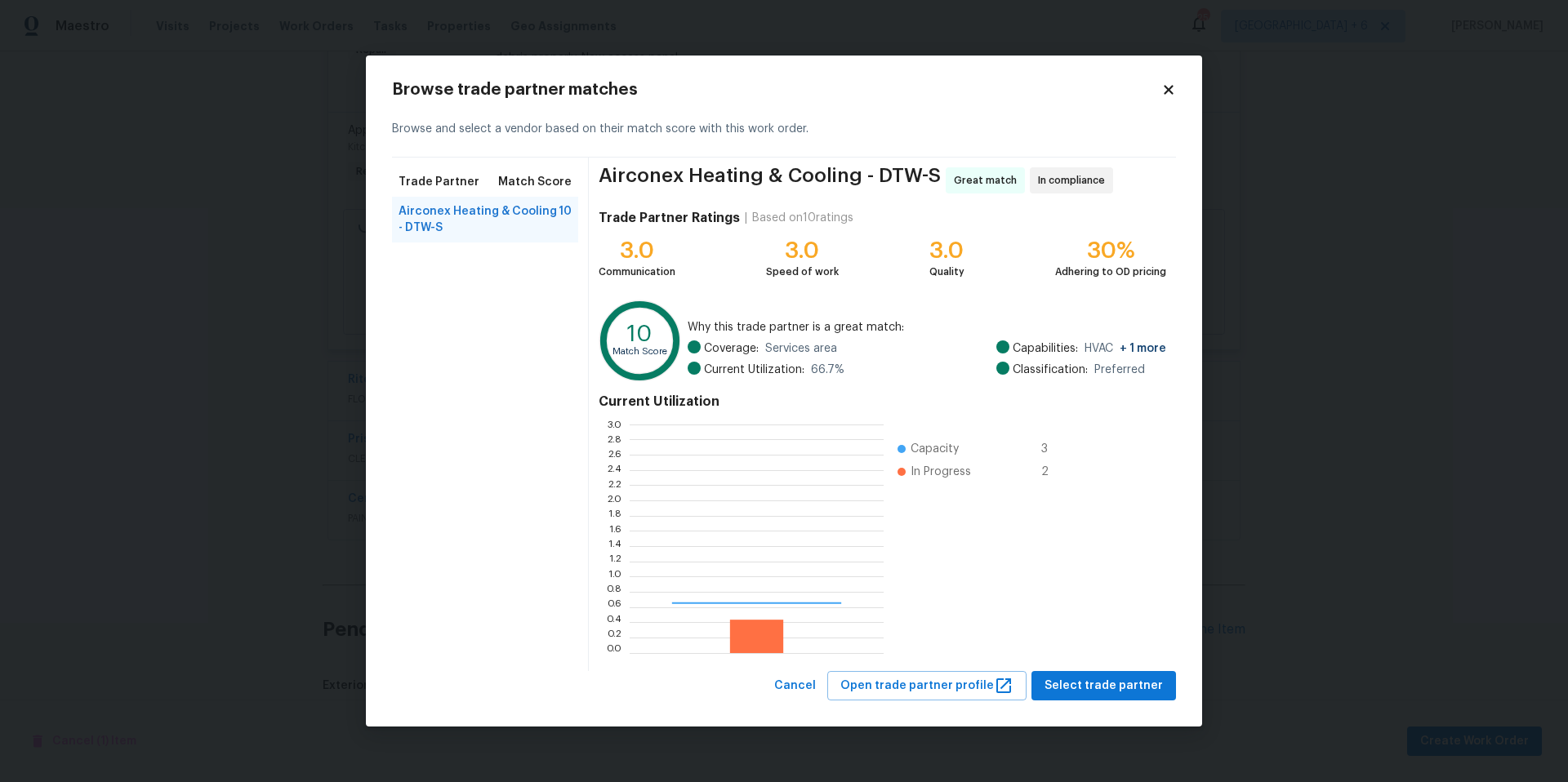
scroll to position [216, 243]
click at [1098, 693] on span "Select trade partner" at bounding box center [1103, 687] width 118 height 21
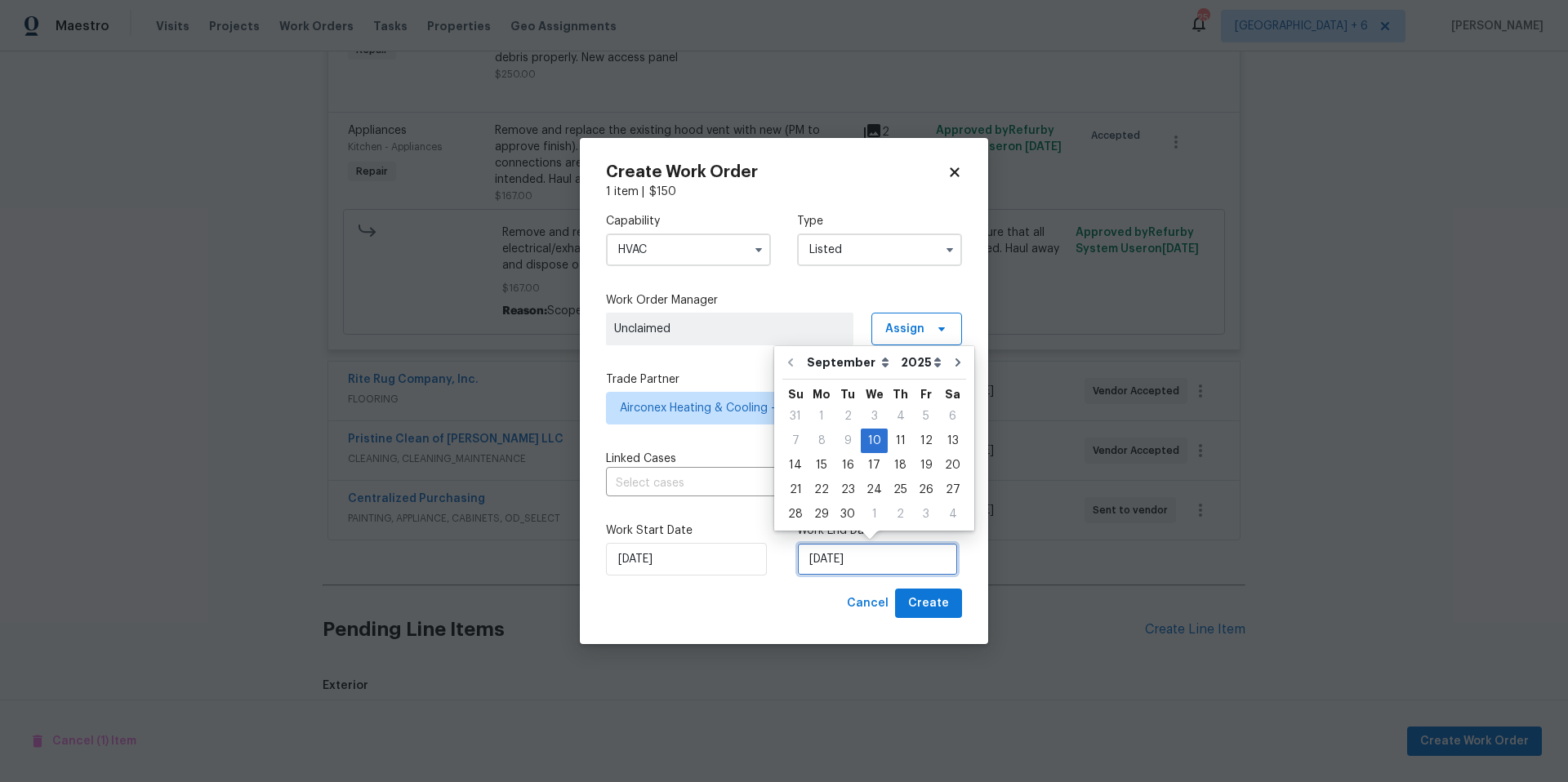
click at [889, 567] on input "[DATE]" at bounding box center [878, 559] width 161 height 33
click at [818, 467] on div "15" at bounding box center [822, 466] width 26 height 23
type input "[DATE]"
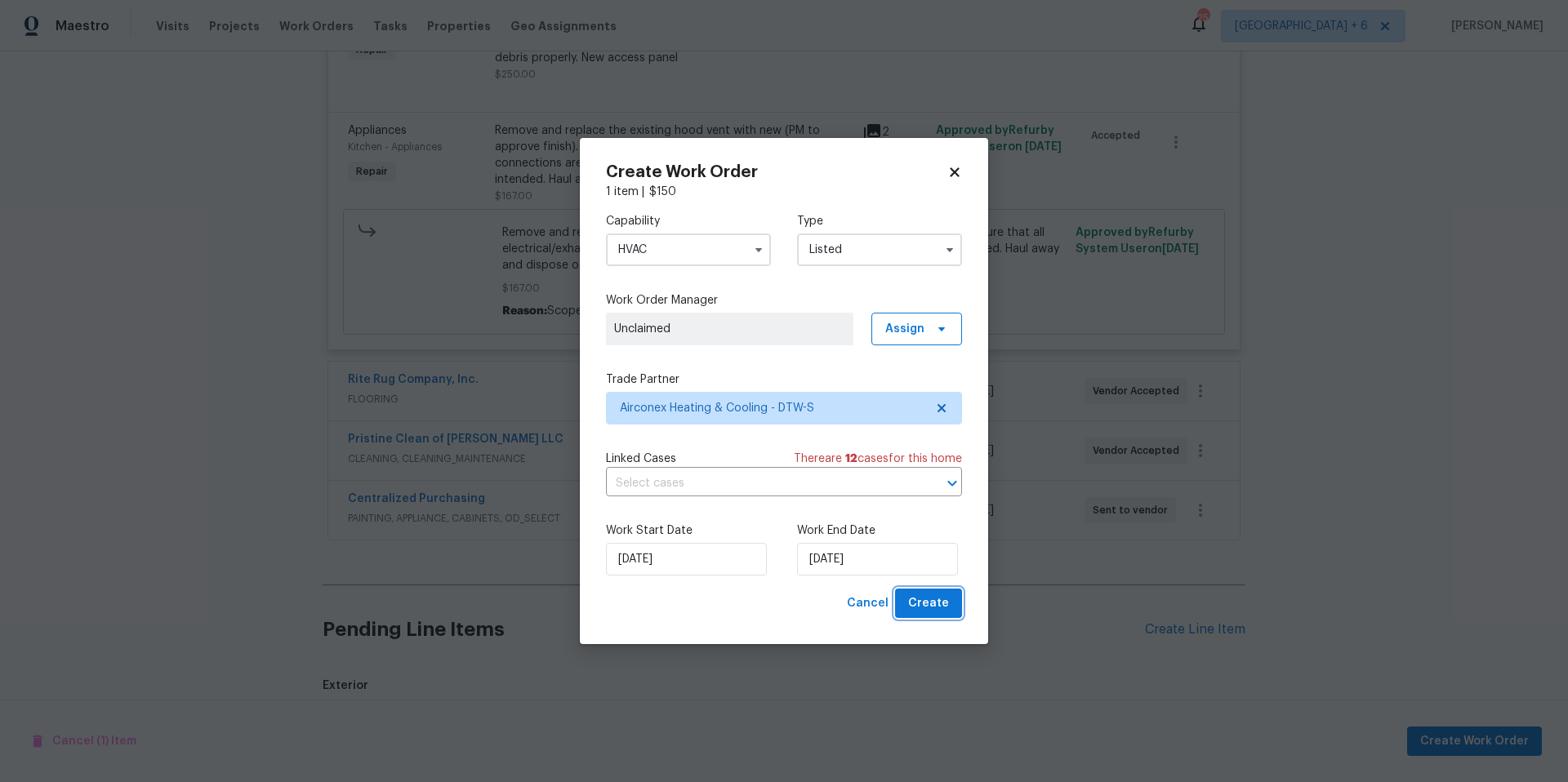
click at [945, 602] on span "Create" at bounding box center [928, 604] width 41 height 21
checkbox input "false"
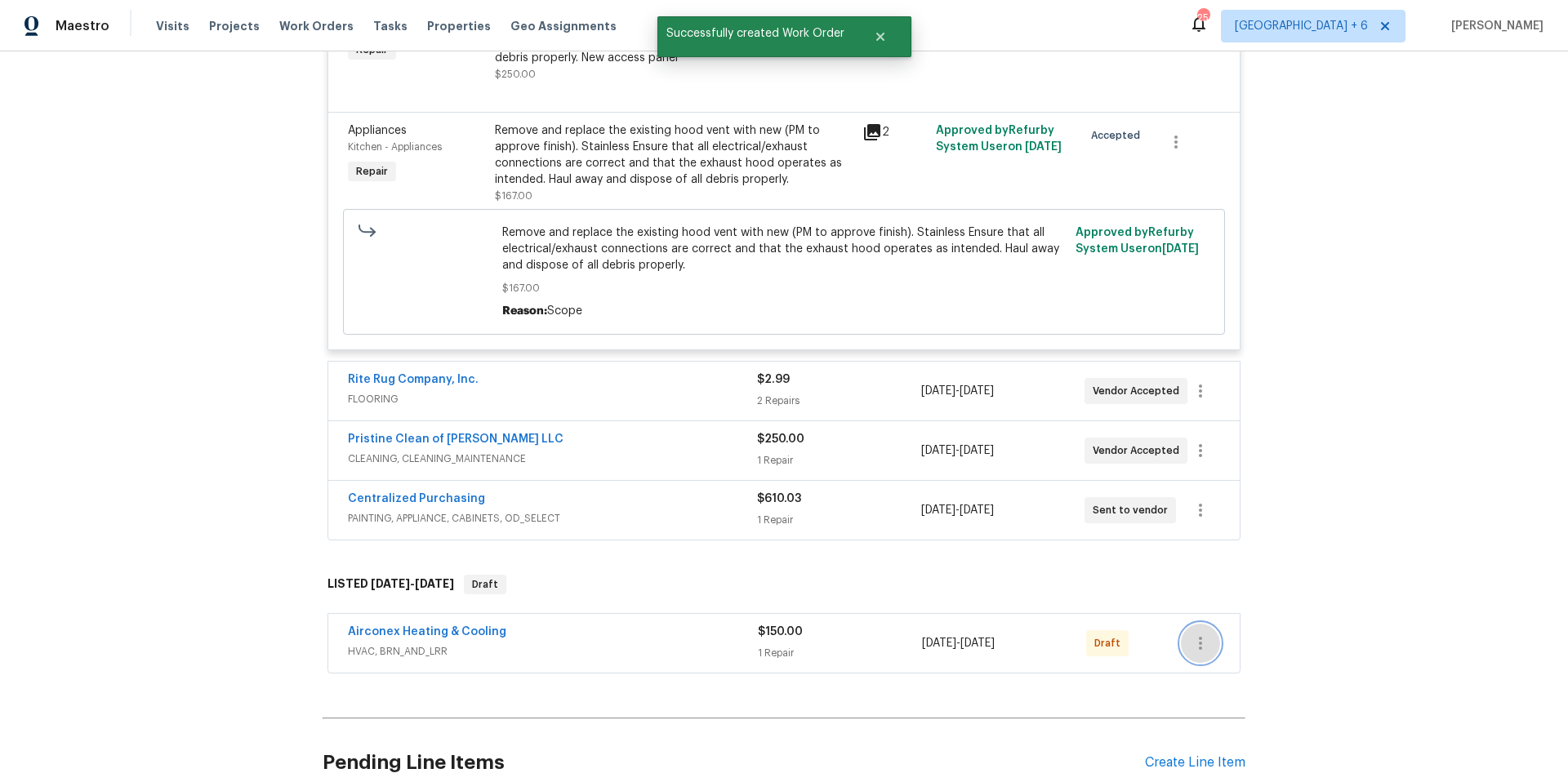
click at [1202, 634] on icon "button" at bounding box center [1200, 643] width 20 height 20
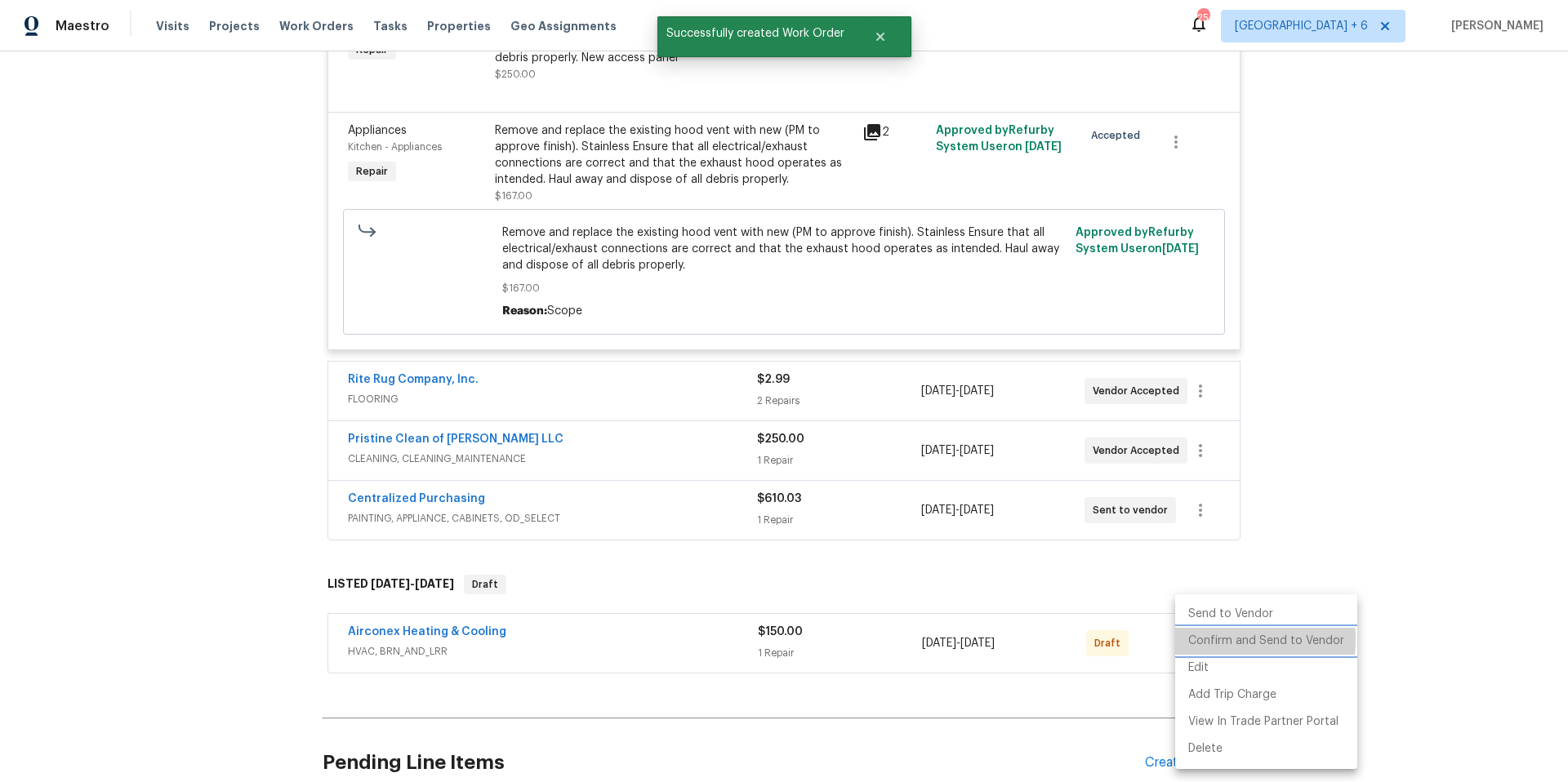
click at [1202, 638] on li "Confirm and Send to Vendor" at bounding box center [1266, 641] width 182 height 27
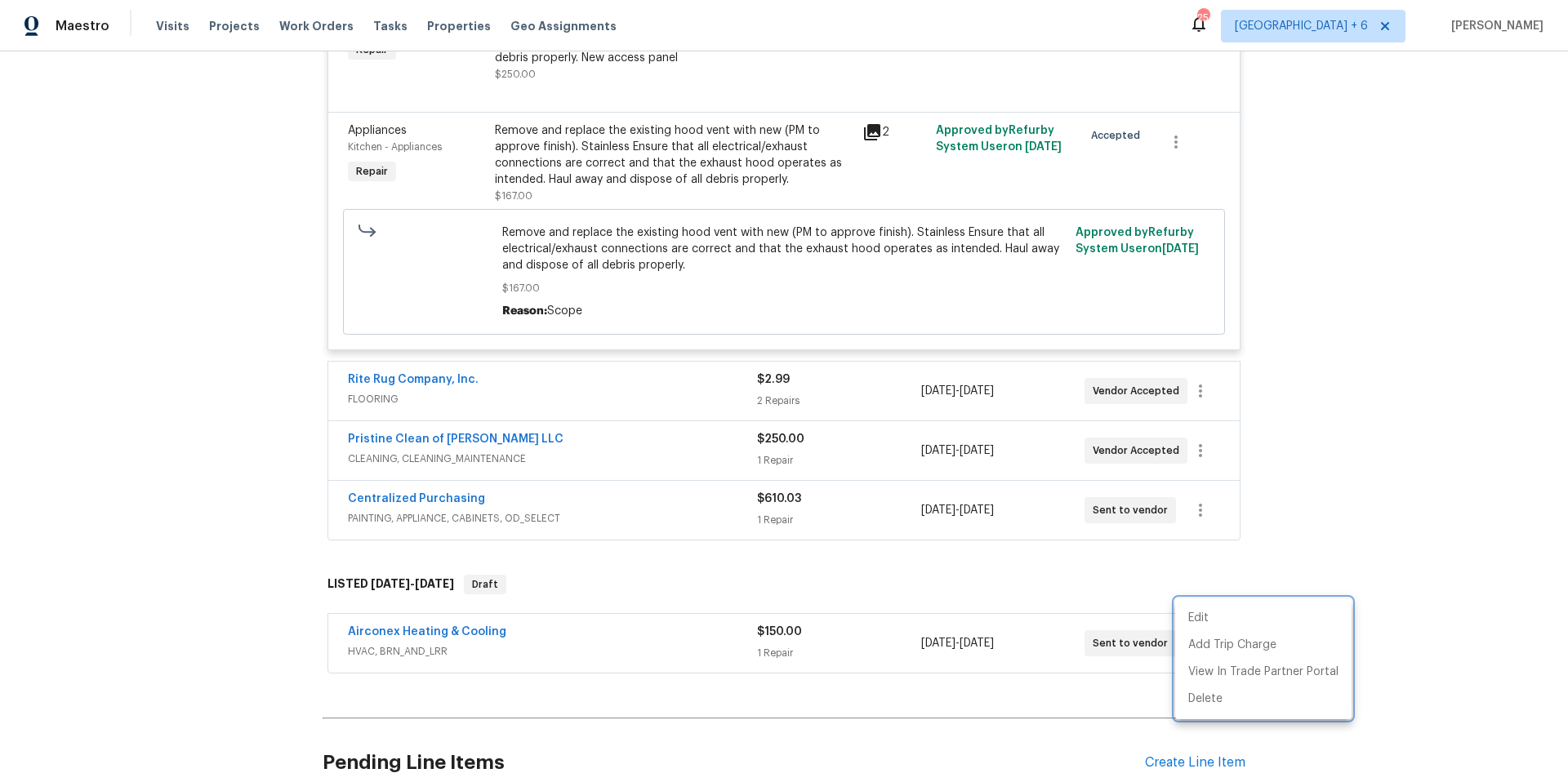
click at [446, 605] on div at bounding box center [784, 391] width 1568 height 782
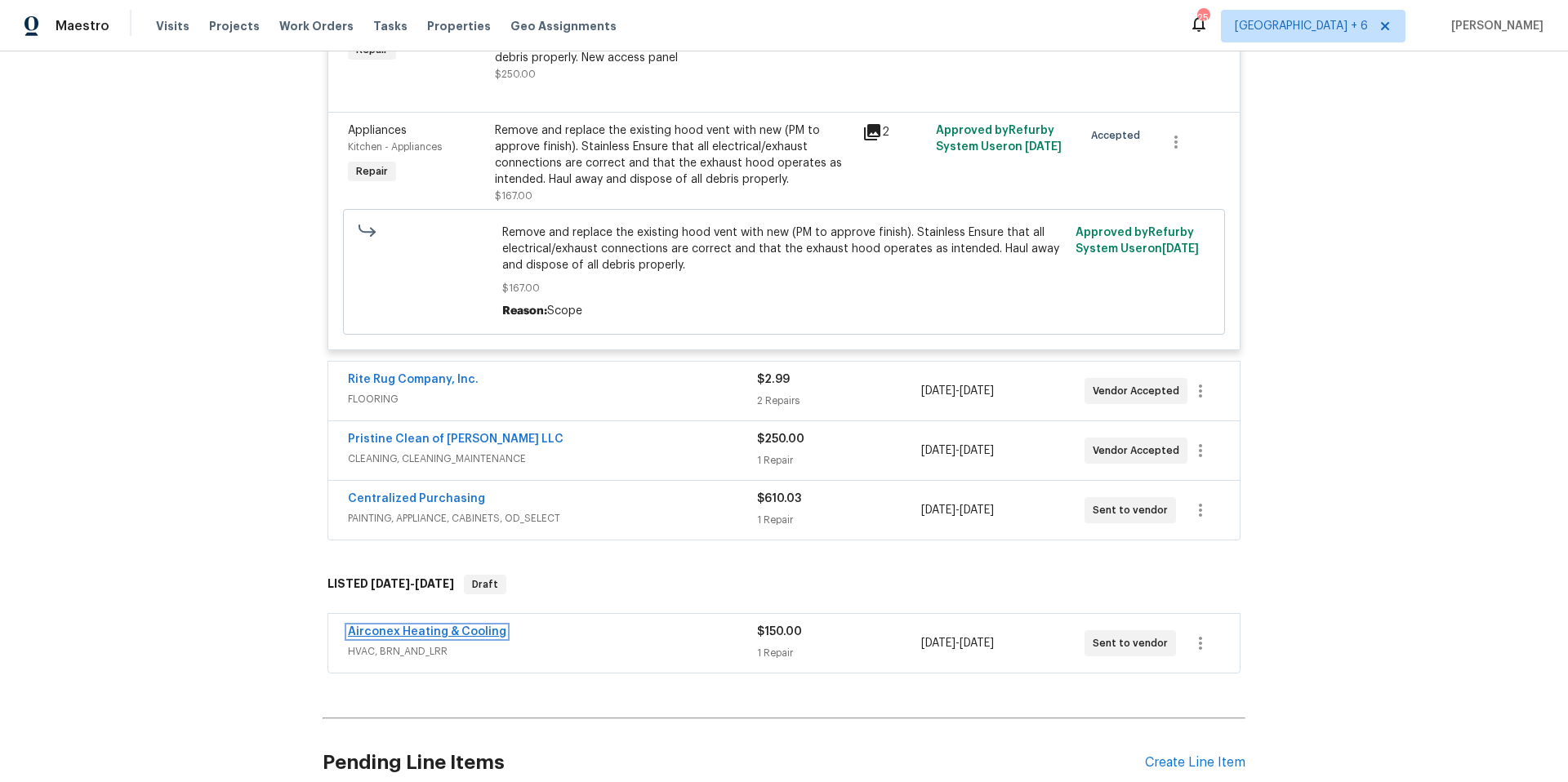
click at [445, 626] on link "Airconex Heating & Cooling" at bounding box center [427, 632] width 159 height 11
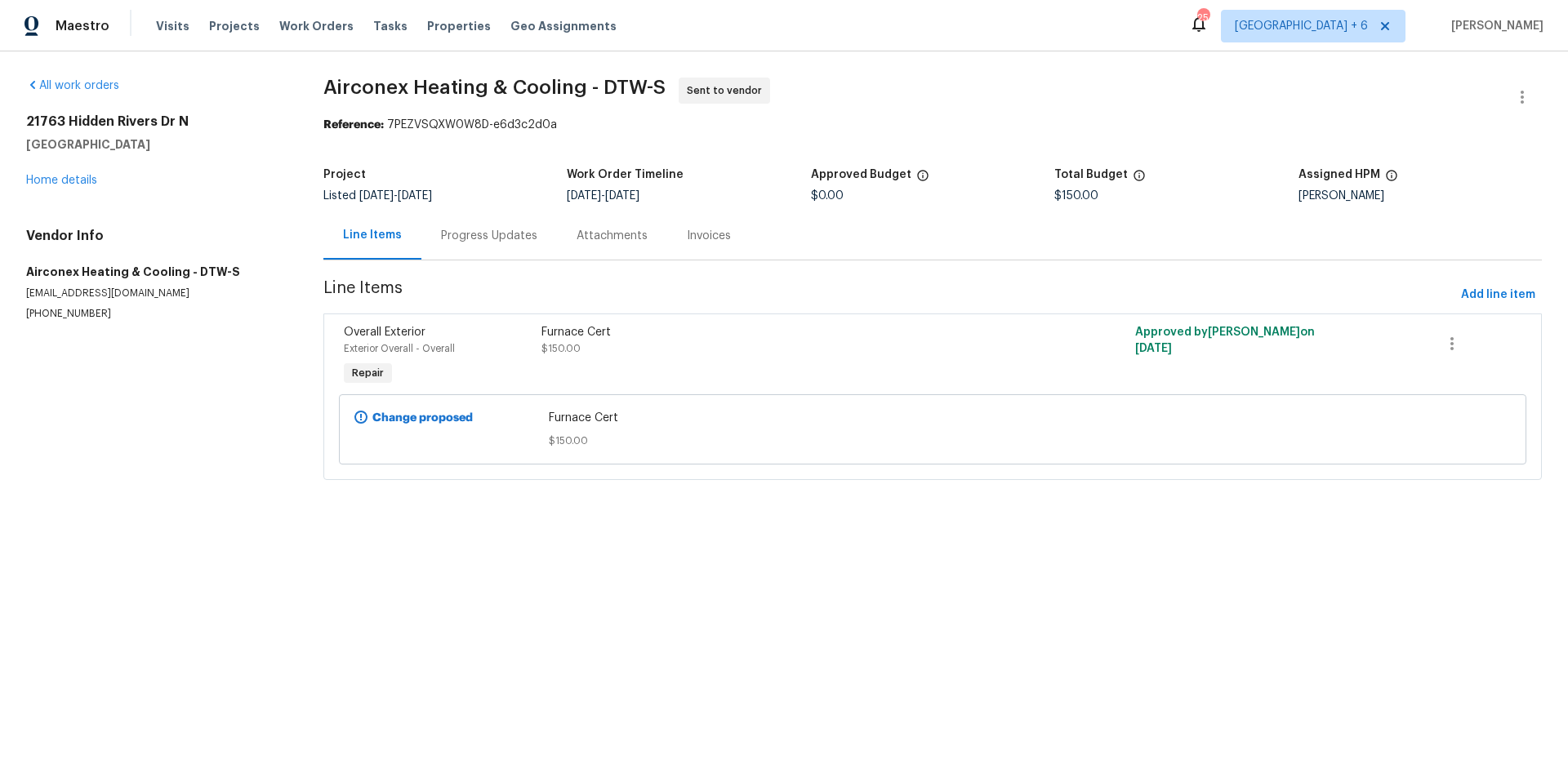
click at [599, 241] on div "Attachments" at bounding box center [611, 235] width 71 height 16
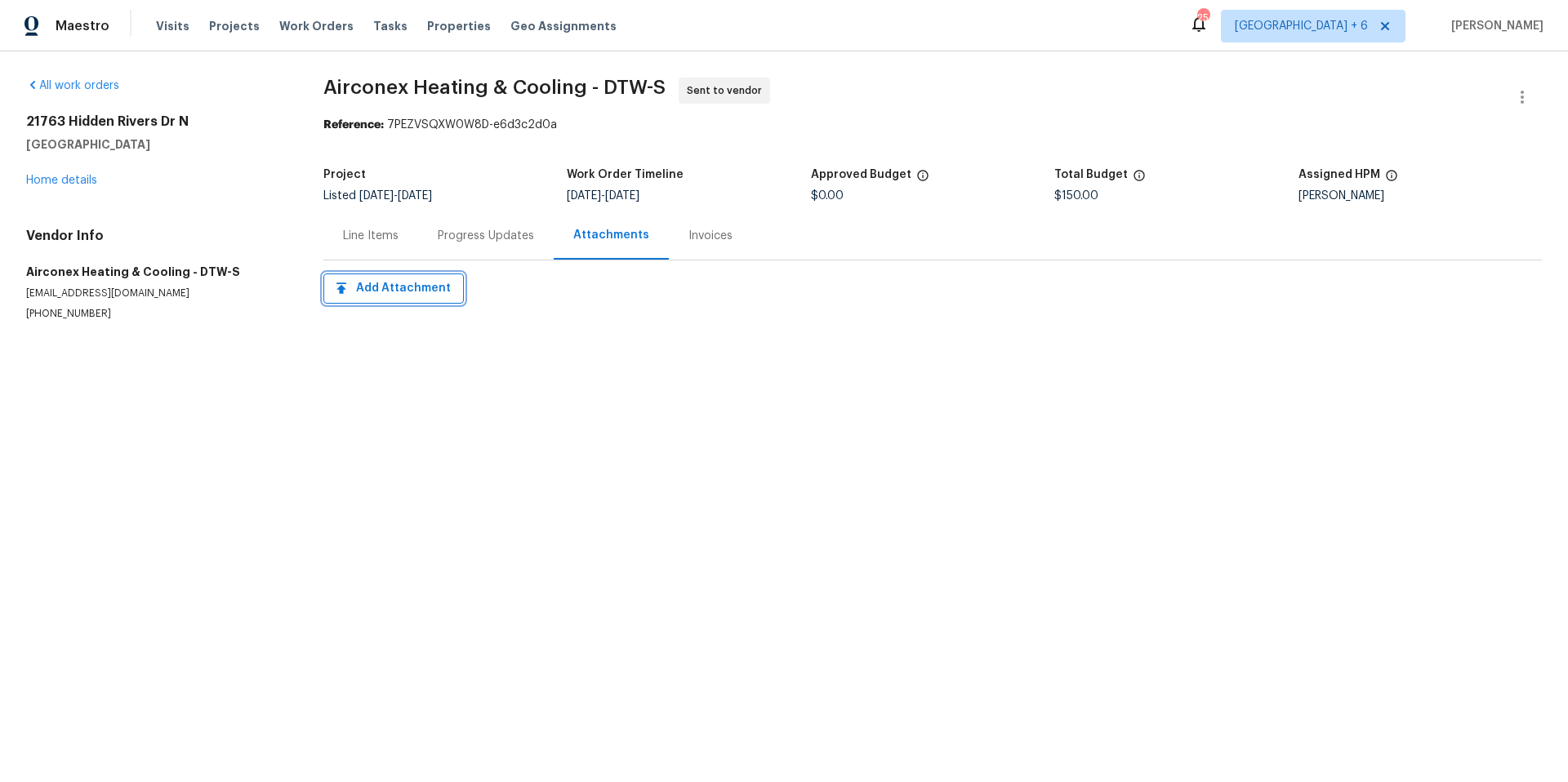
click at [404, 292] on span "Add Attachment" at bounding box center [393, 289] width 114 height 21
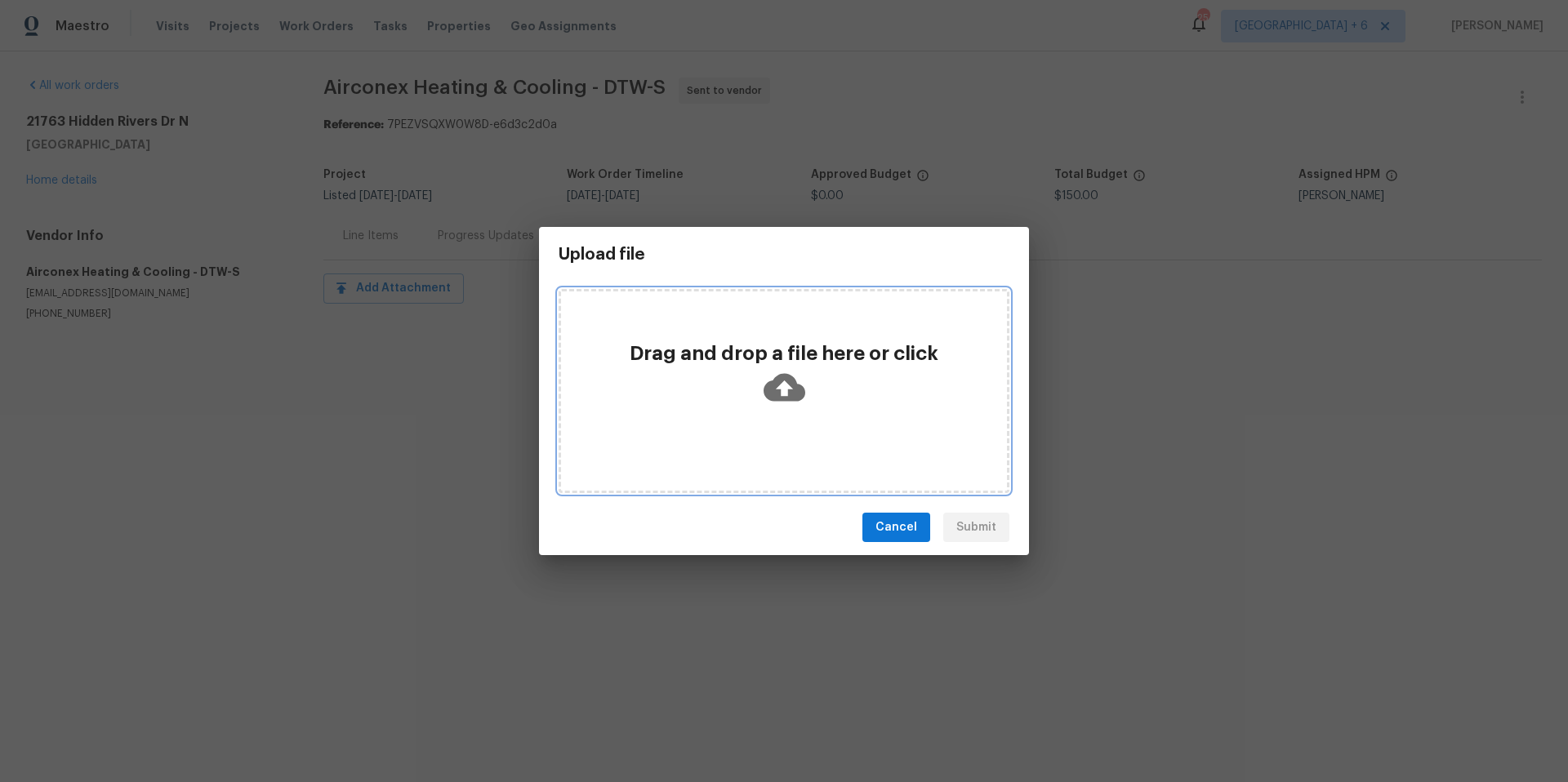
click at [771, 382] on icon at bounding box center [784, 386] width 42 height 27
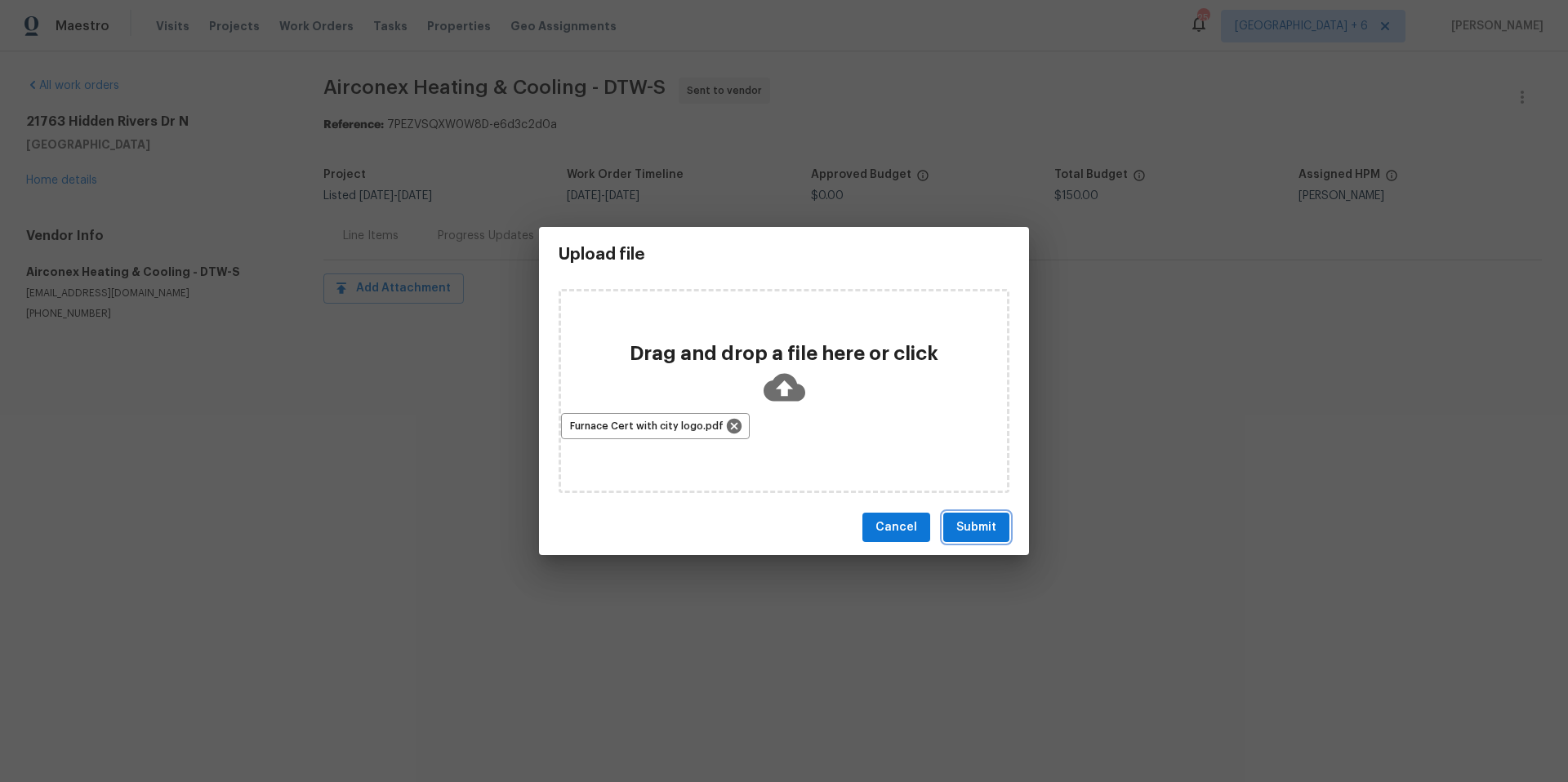
click at [1003, 538] on button "Submit" at bounding box center [976, 528] width 66 height 30
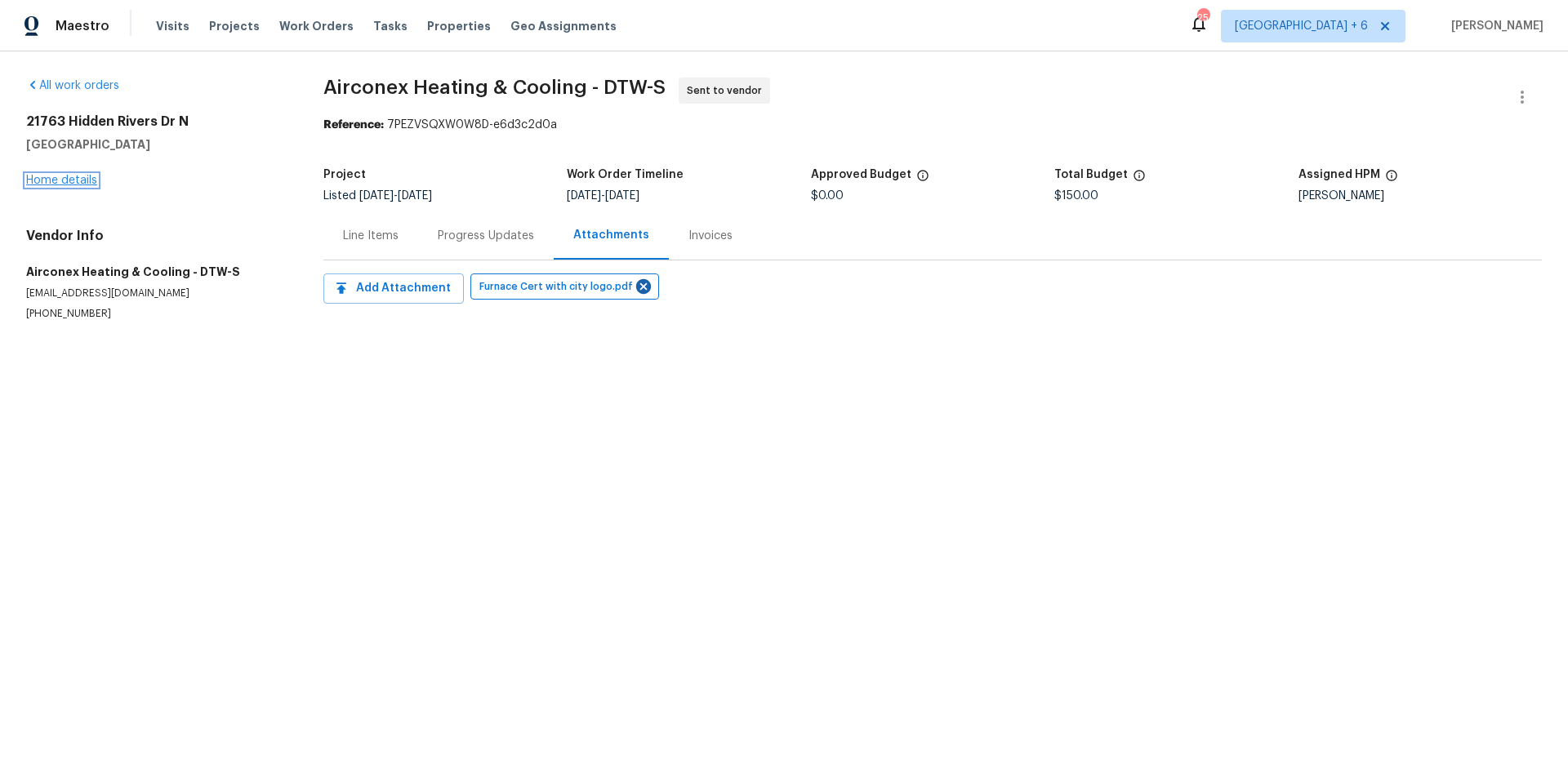
click at [38, 178] on link "Home details" at bounding box center [61, 180] width 71 height 11
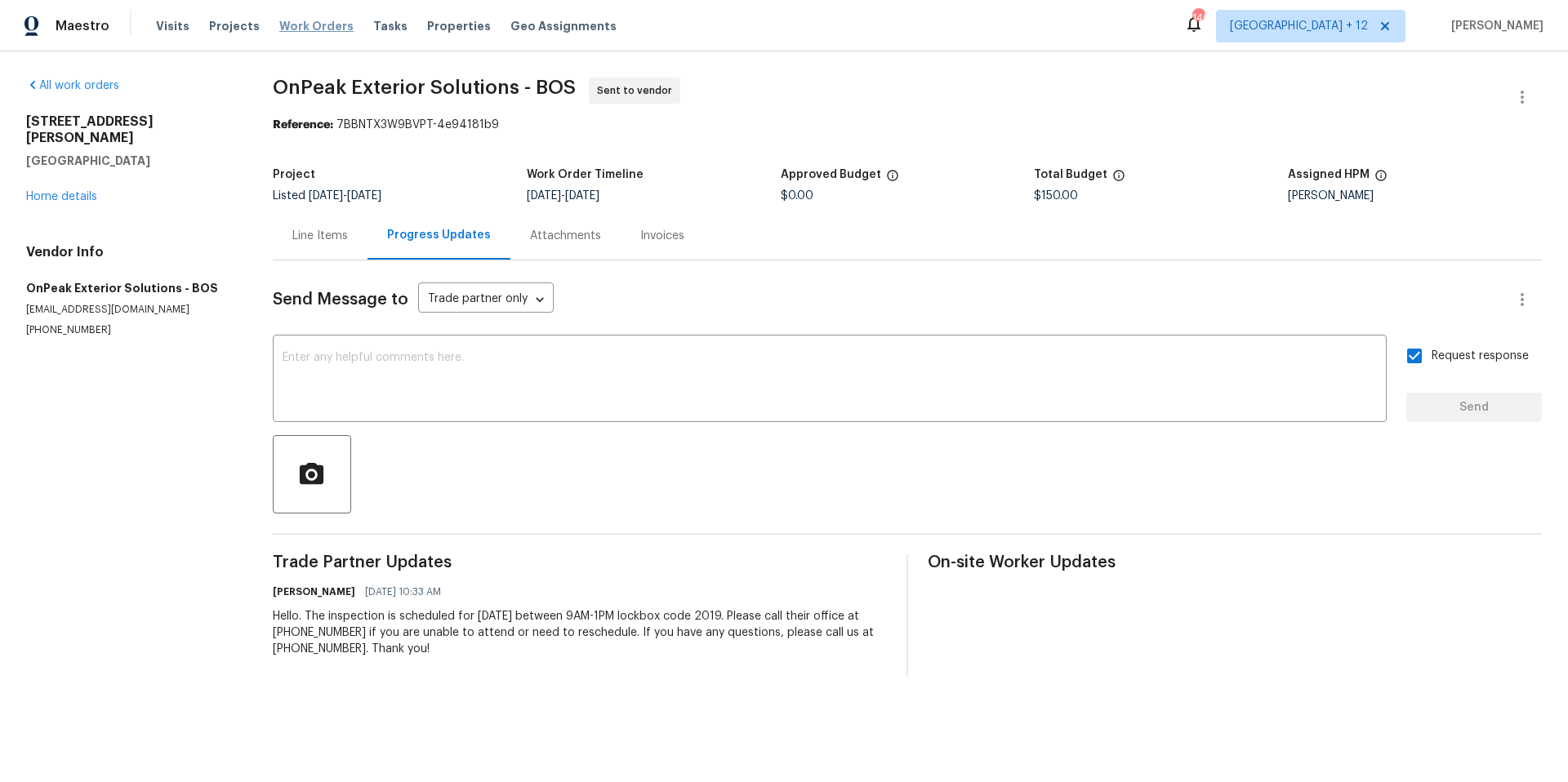
click at [298, 27] on span "Work Orders" at bounding box center [316, 26] width 75 height 16
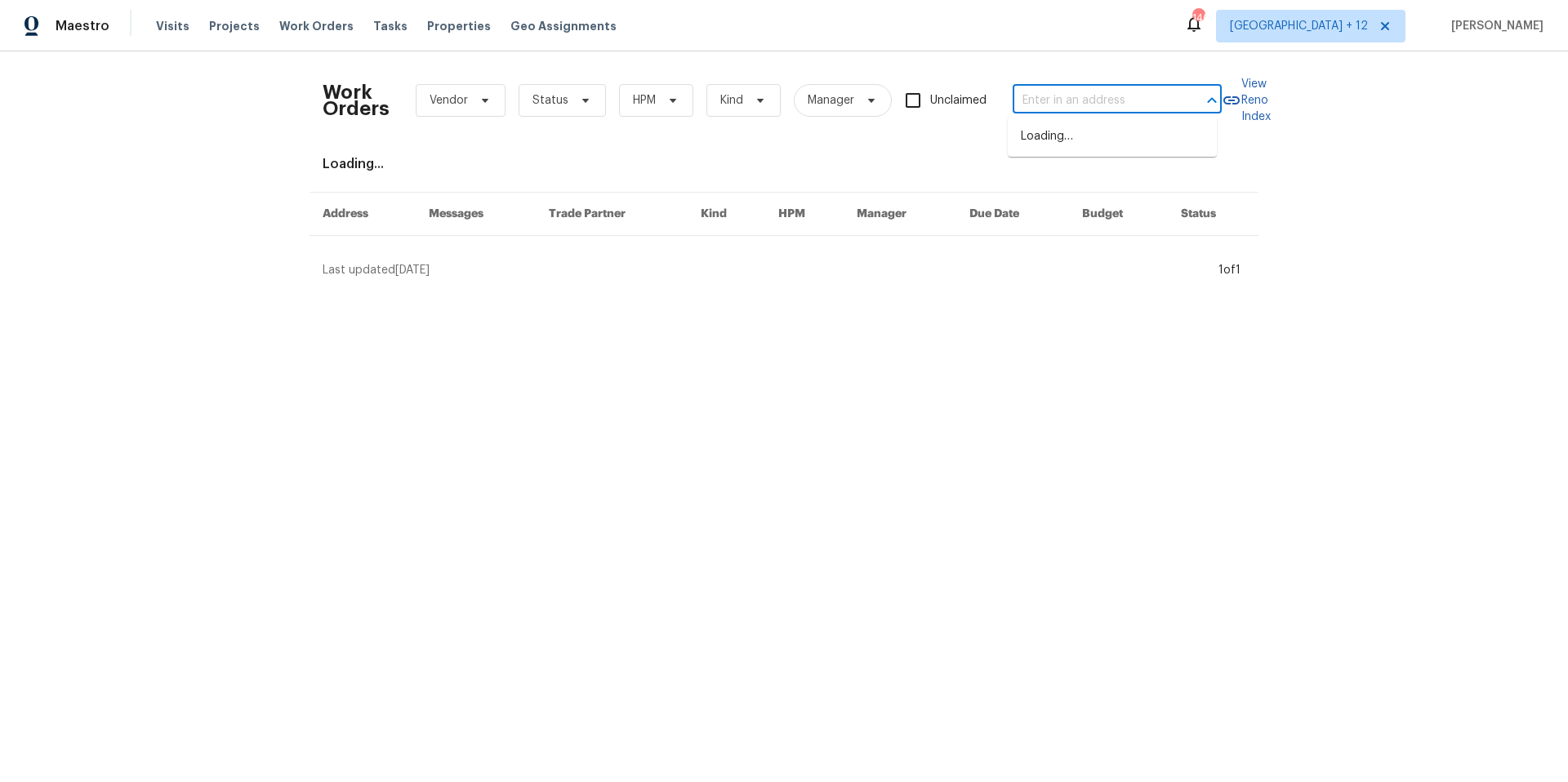
click at [1118, 101] on input "text" at bounding box center [1094, 100] width 163 height 26
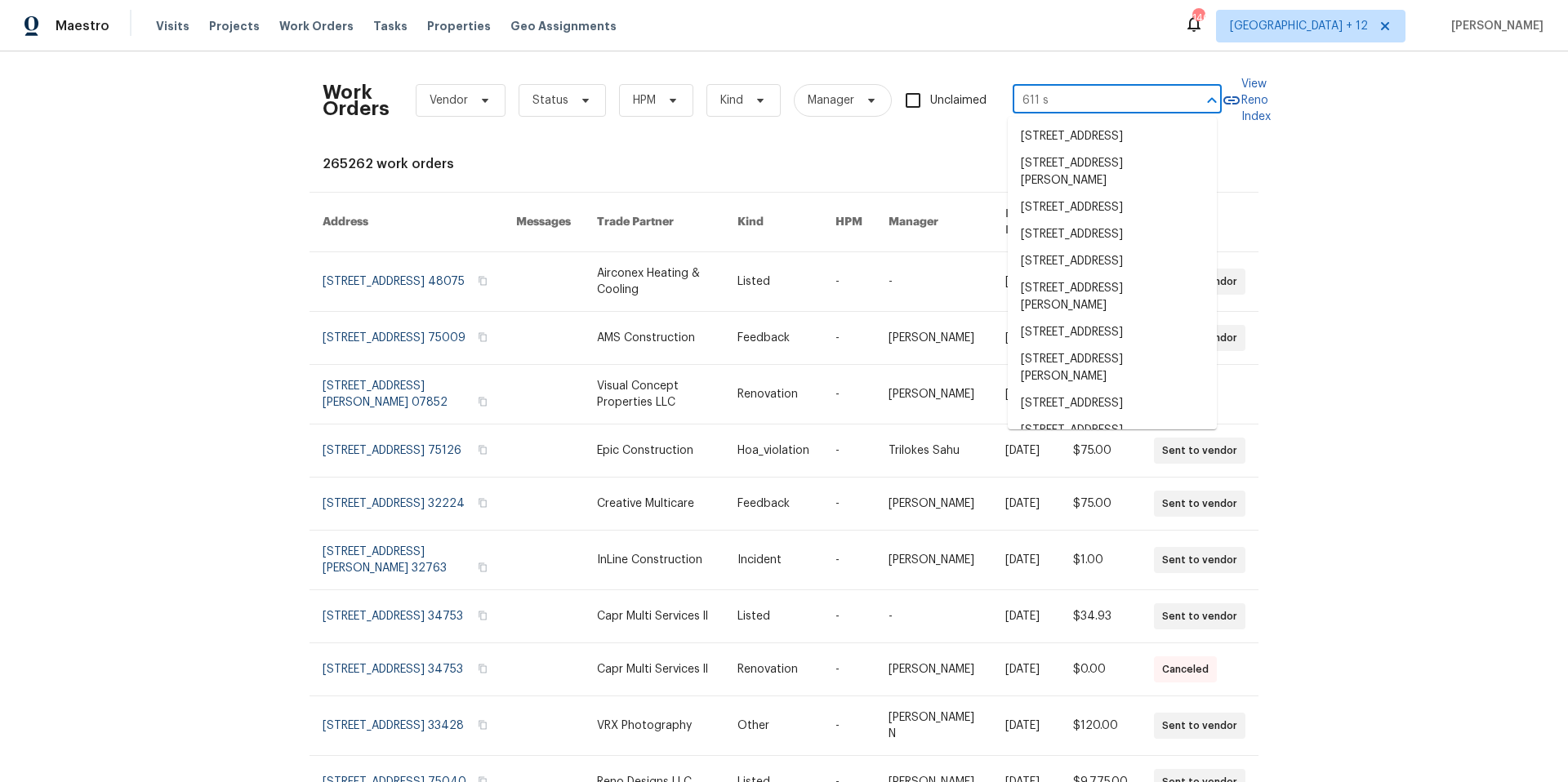
type input "611 s"
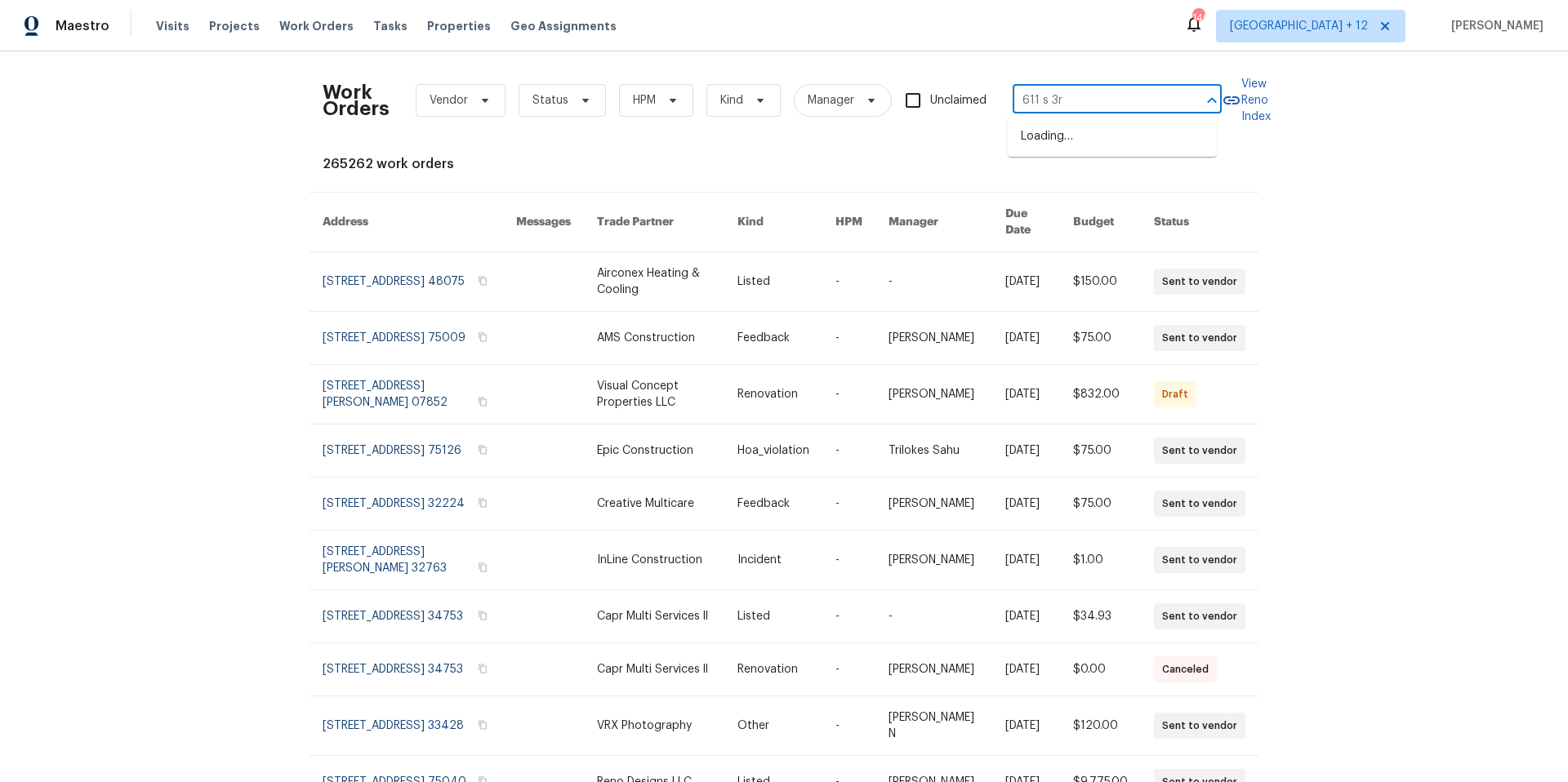
type input "611 s 3rd"
click at [1137, 149] on li "611 S 3rd St, De Soto, MO 63020" at bounding box center [1112, 145] width 209 height 44
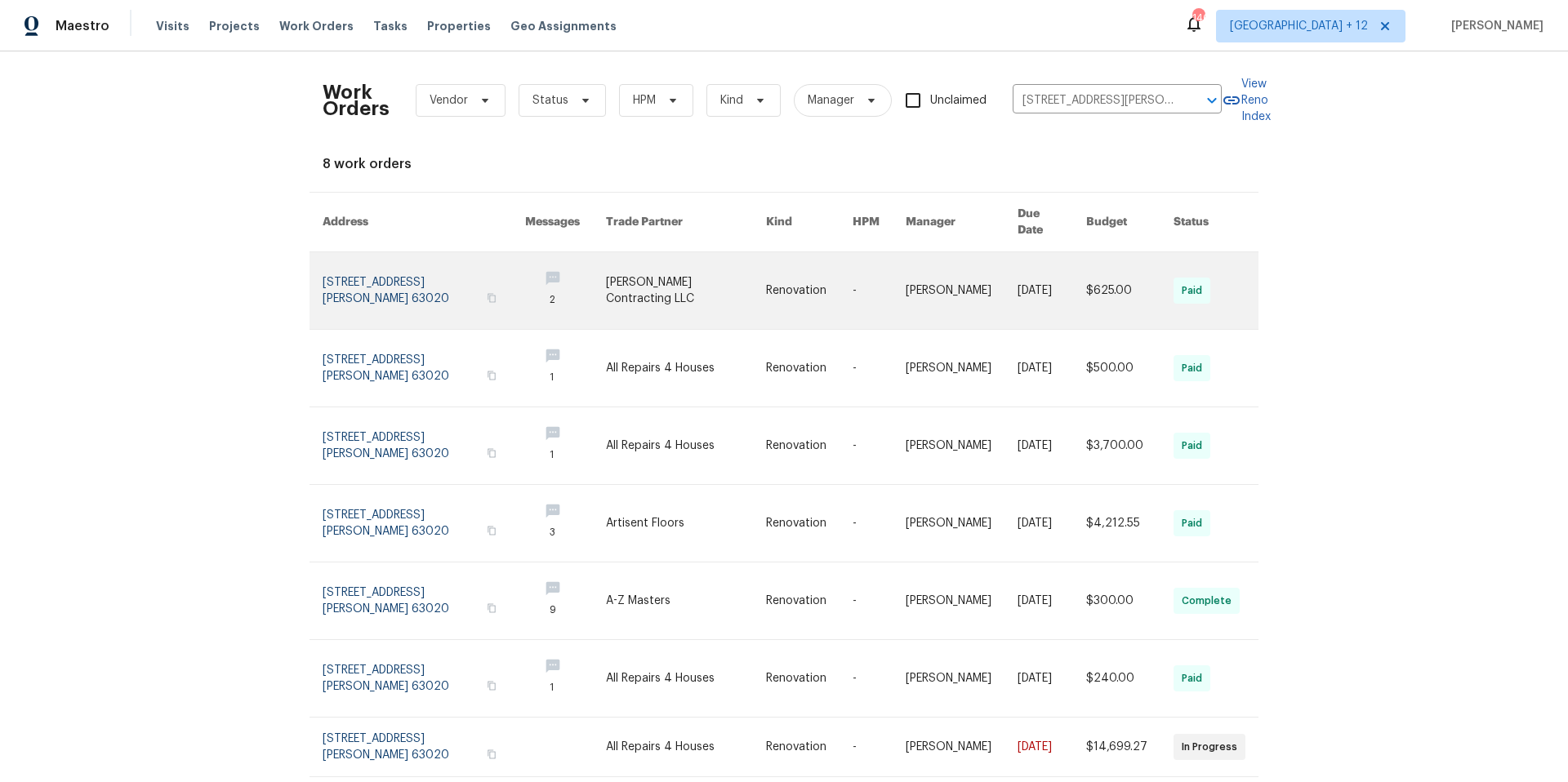
click at [388, 264] on link at bounding box center [423, 290] width 202 height 76
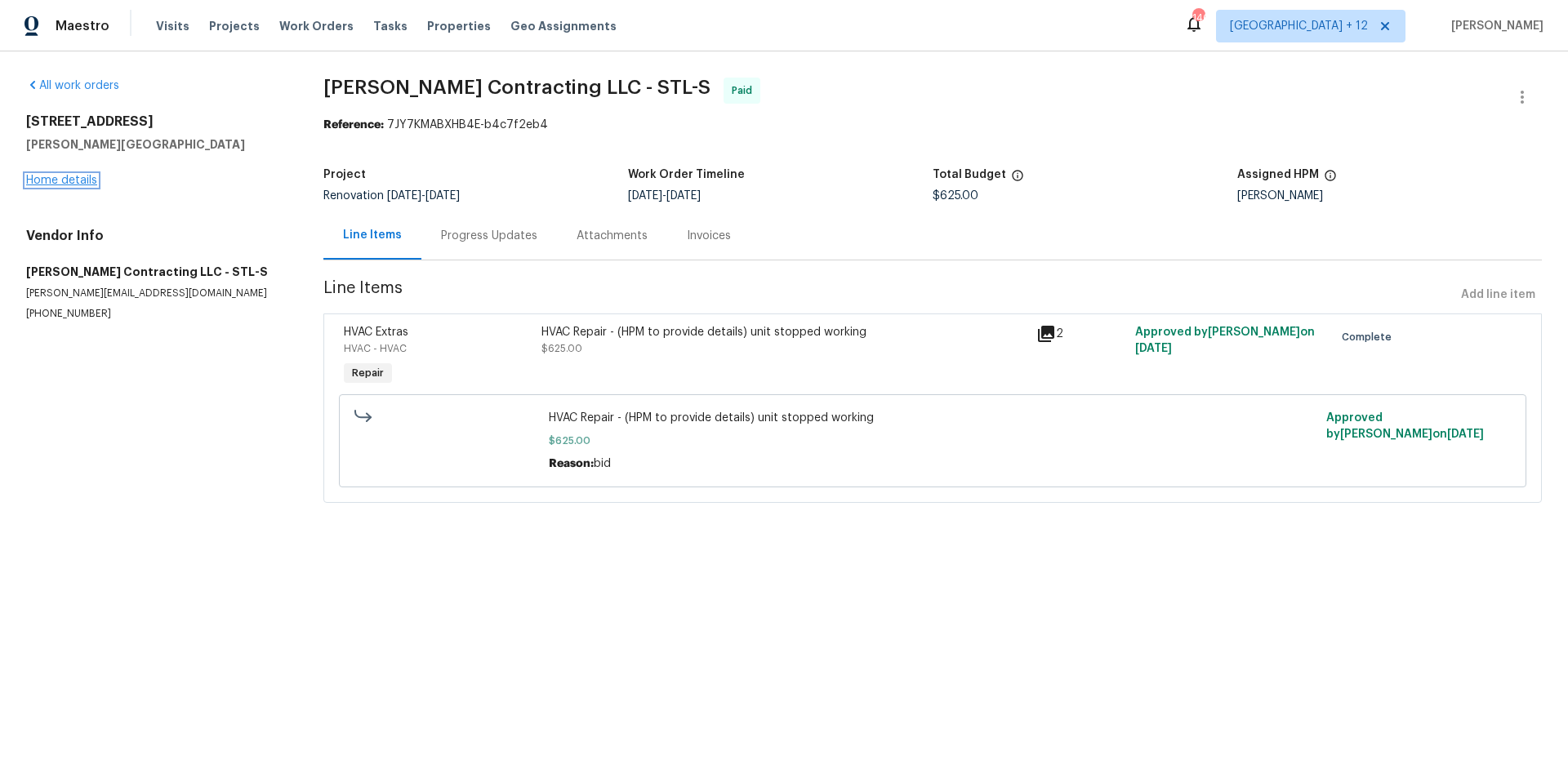
click at [73, 180] on link "Home details" at bounding box center [61, 180] width 71 height 11
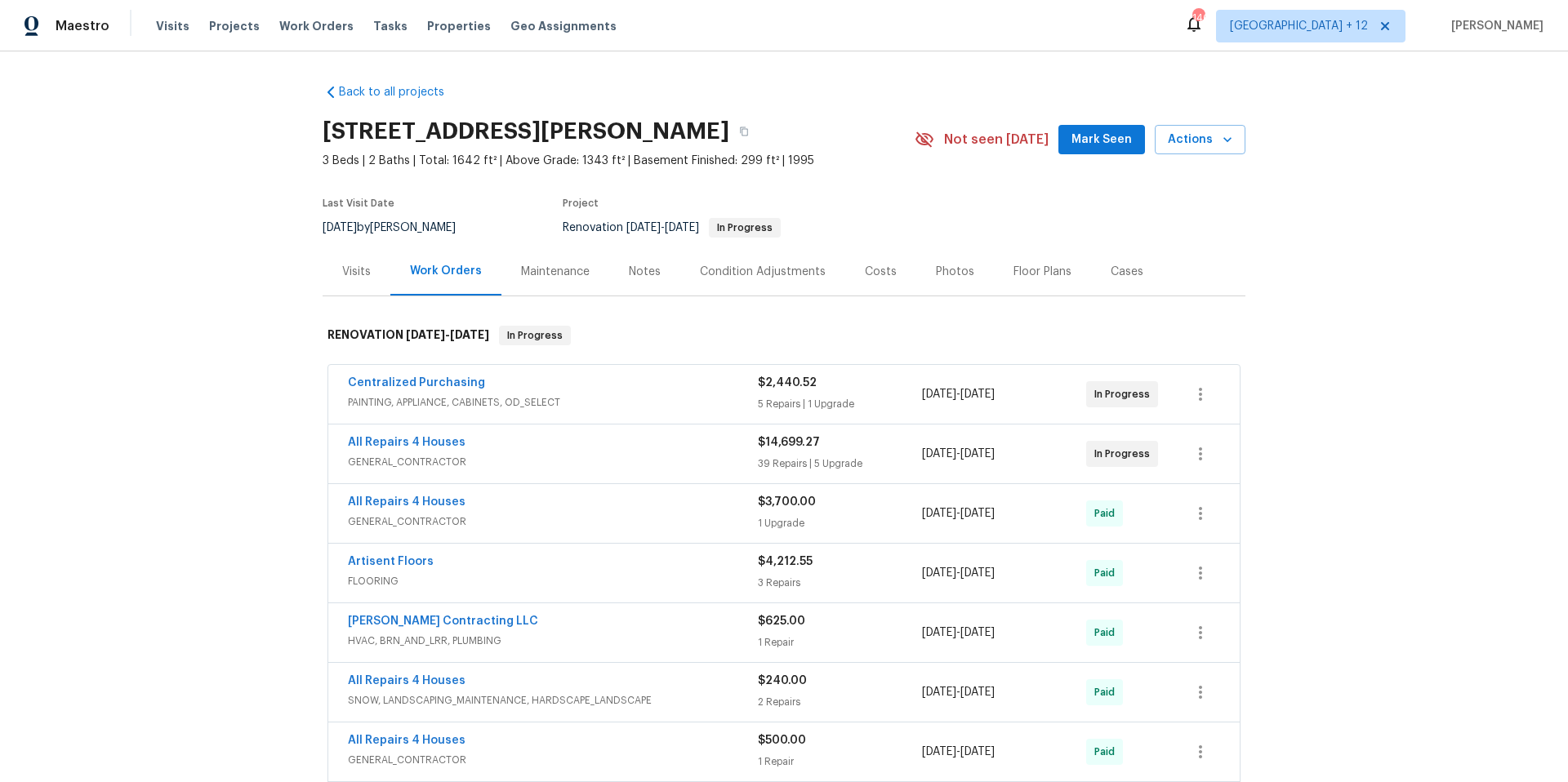
click at [348, 268] on div "Visits" at bounding box center [356, 271] width 28 height 16
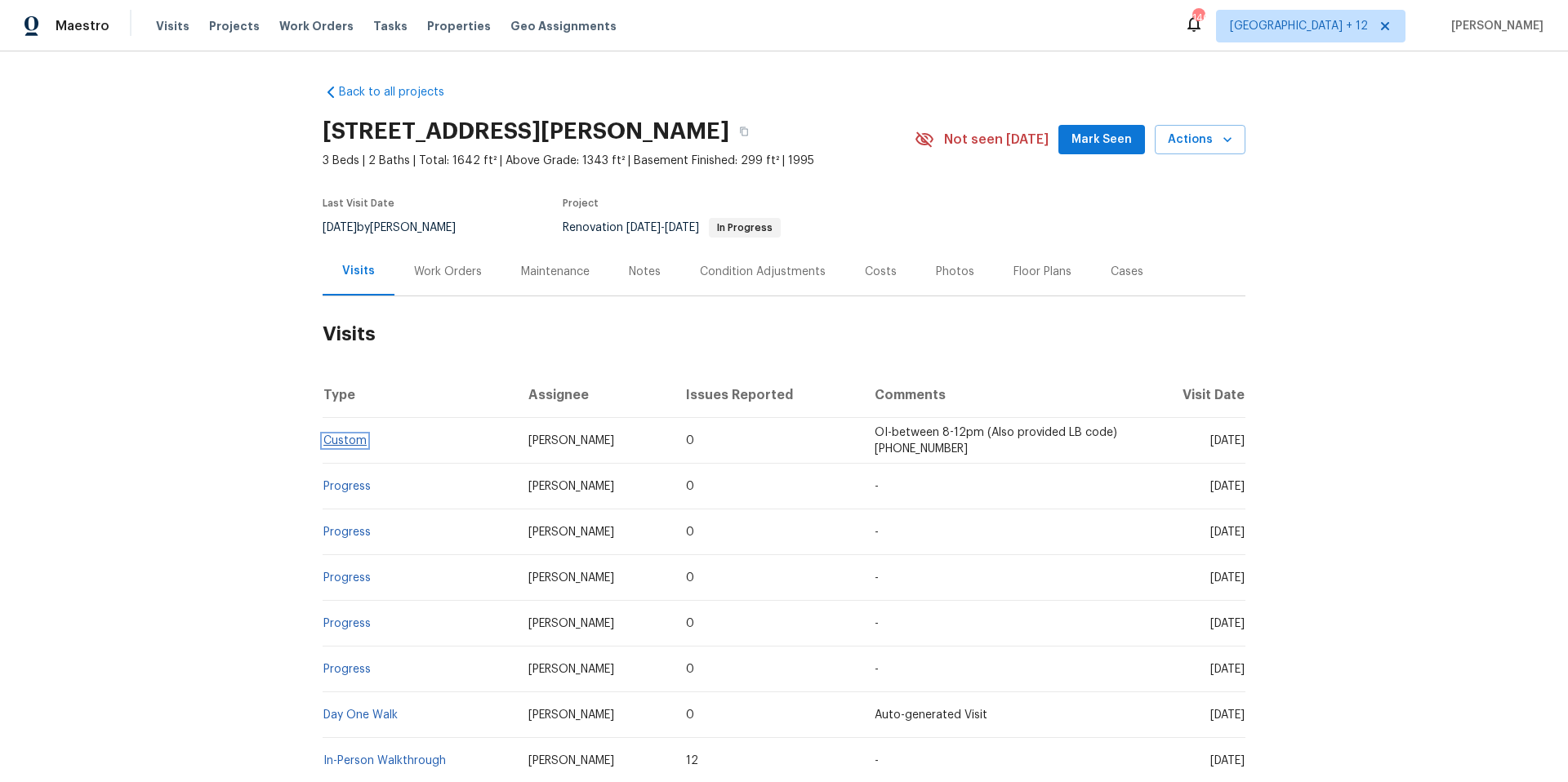
click at [334, 436] on link "Custom" at bounding box center [345, 441] width 43 height 11
